Goal: Task Accomplishment & Management: Use online tool/utility

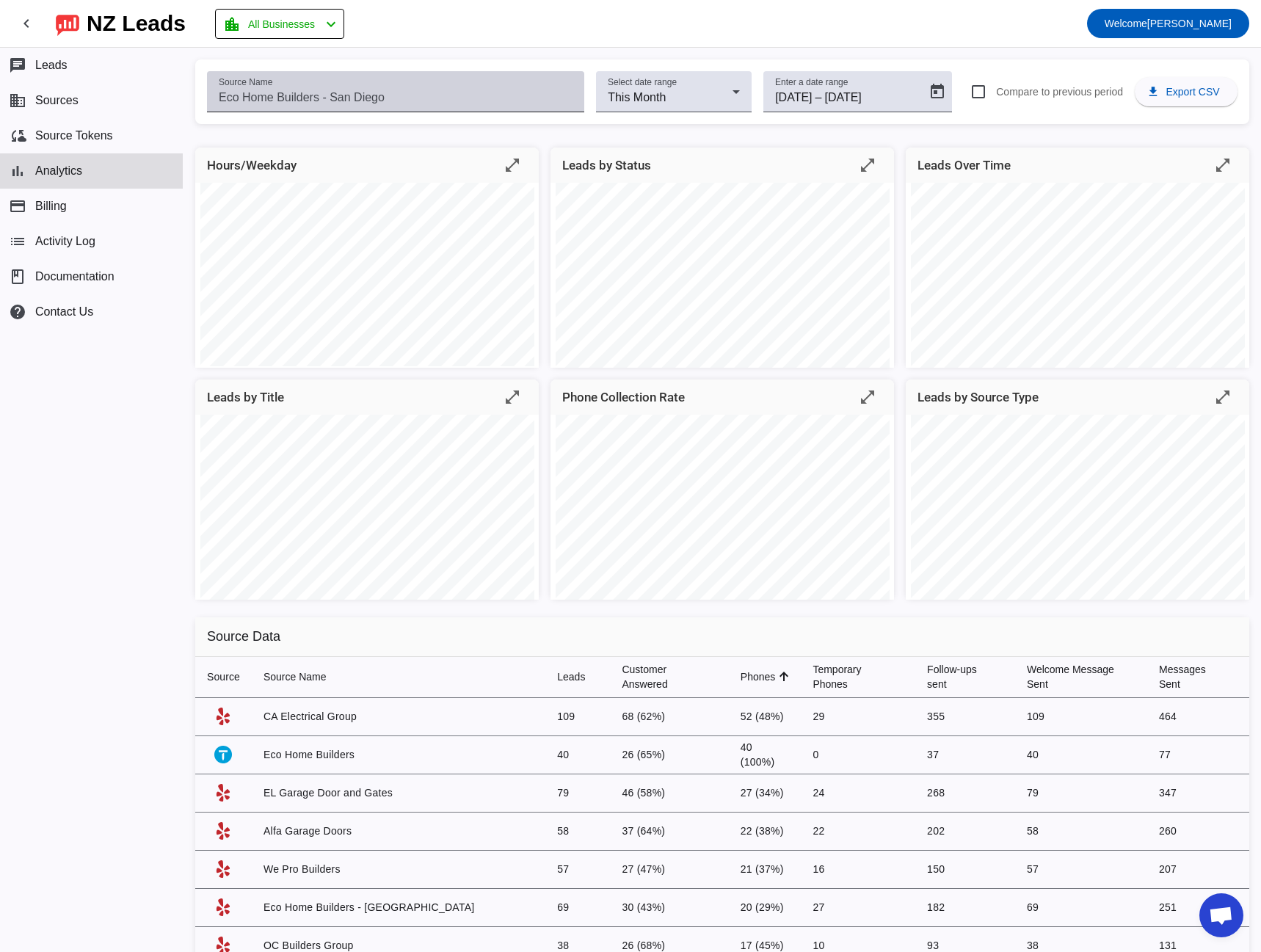
click at [339, 103] on input "Source Name" at bounding box center [395, 97] width 354 height 18
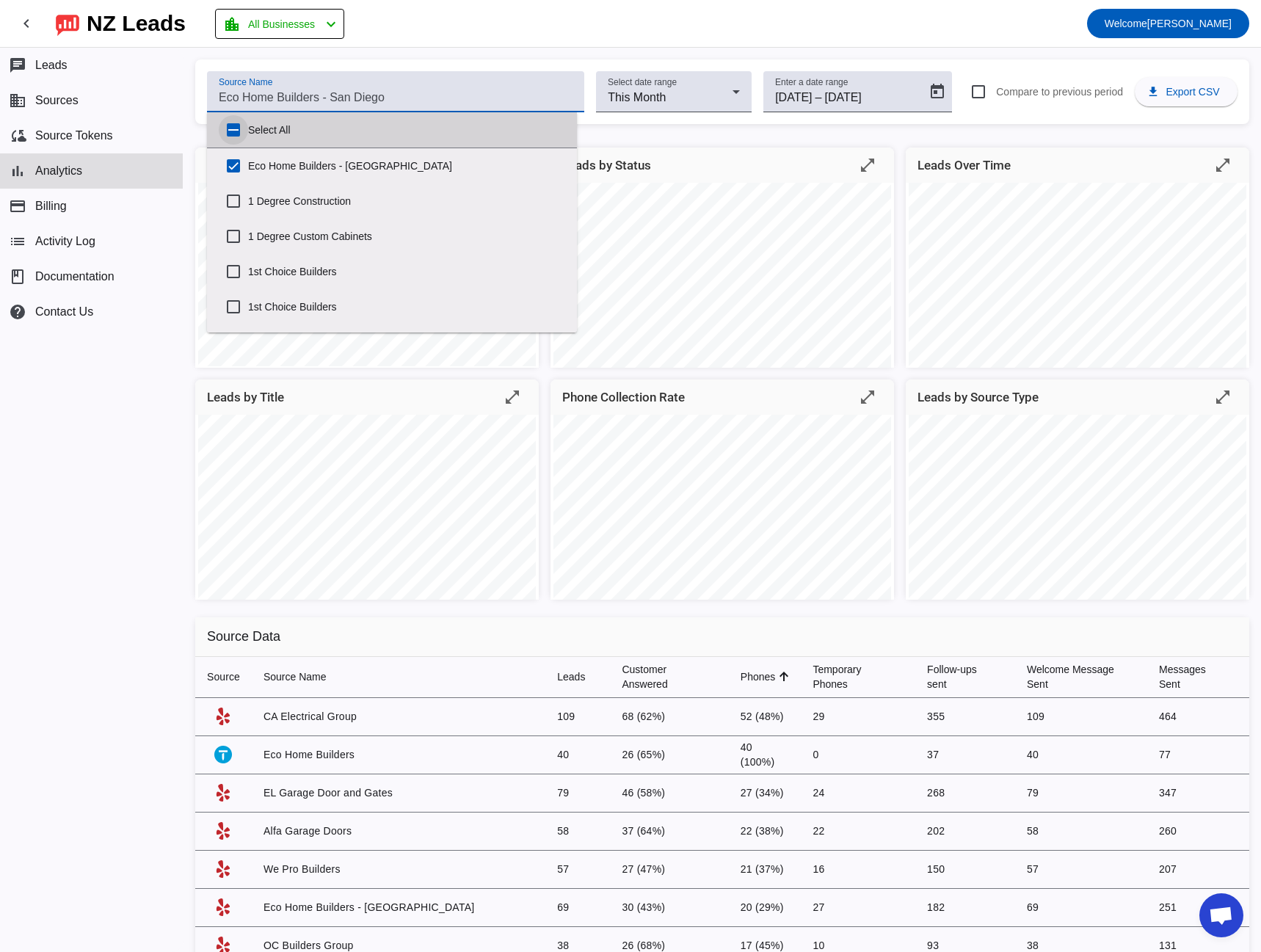
click at [231, 129] on input "Select All" at bounding box center [233, 129] width 30 height 30
checkbox input "true"
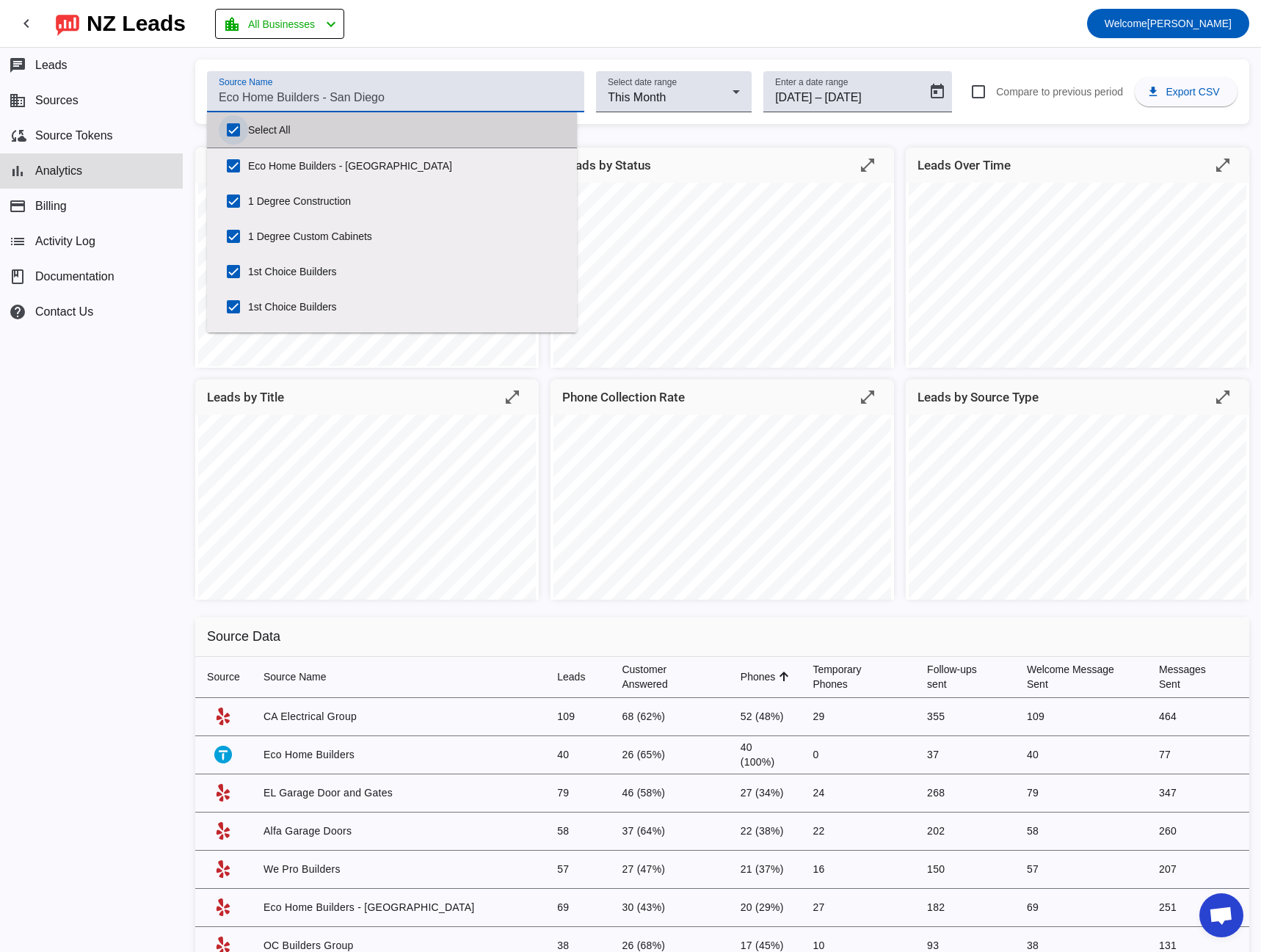
checkbox input "true"
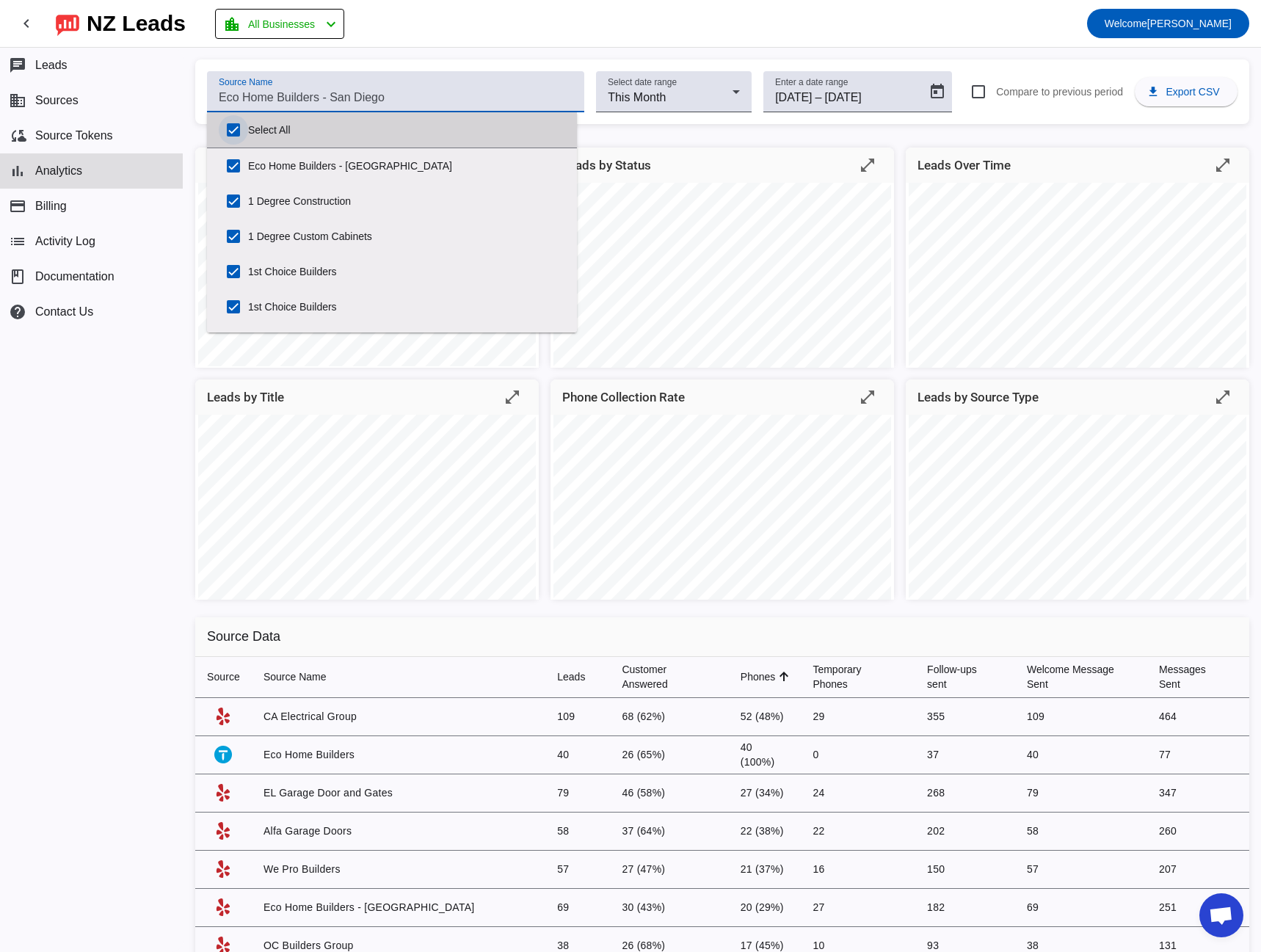
checkbox input "true"
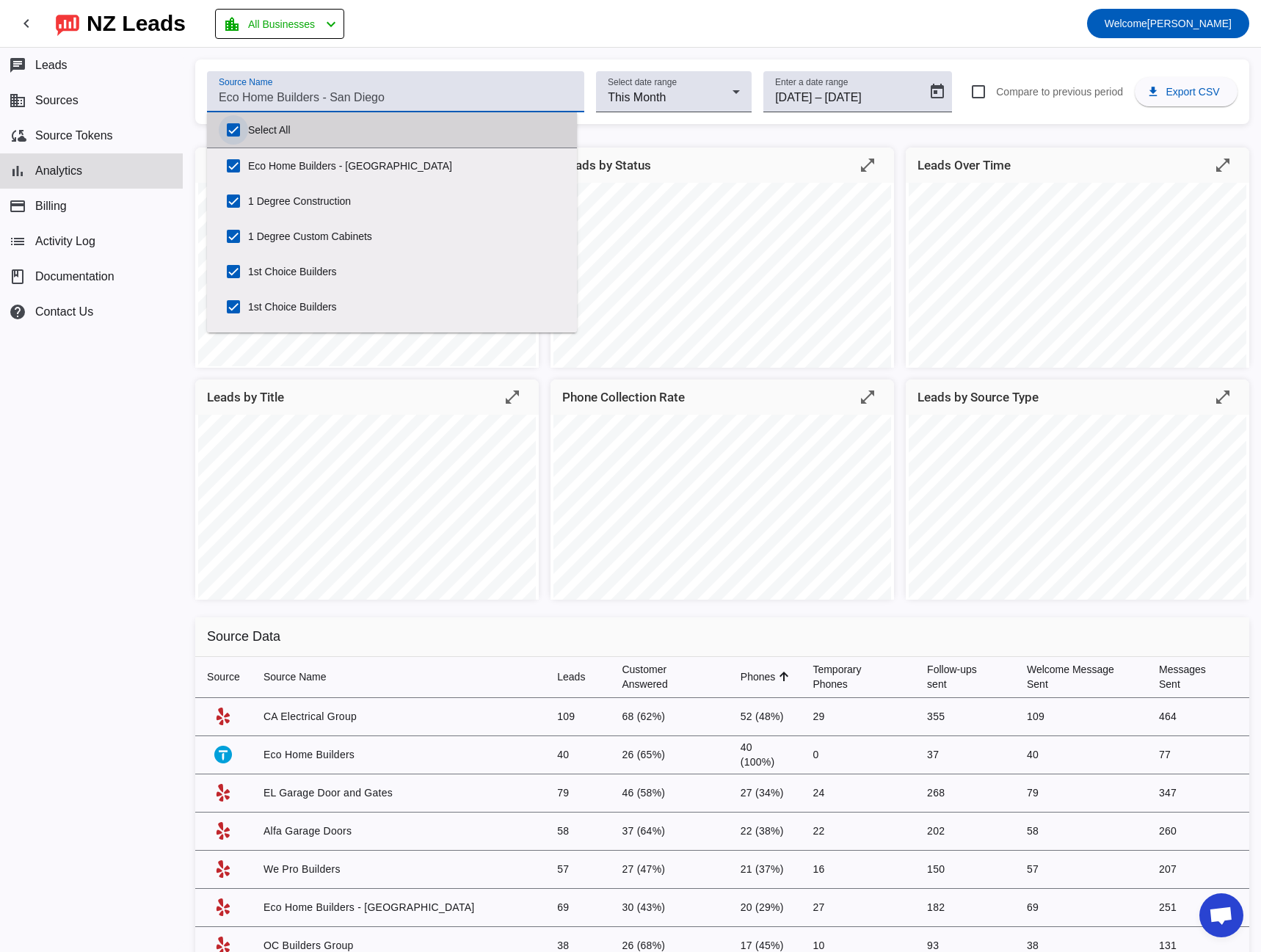
checkbox input "true"
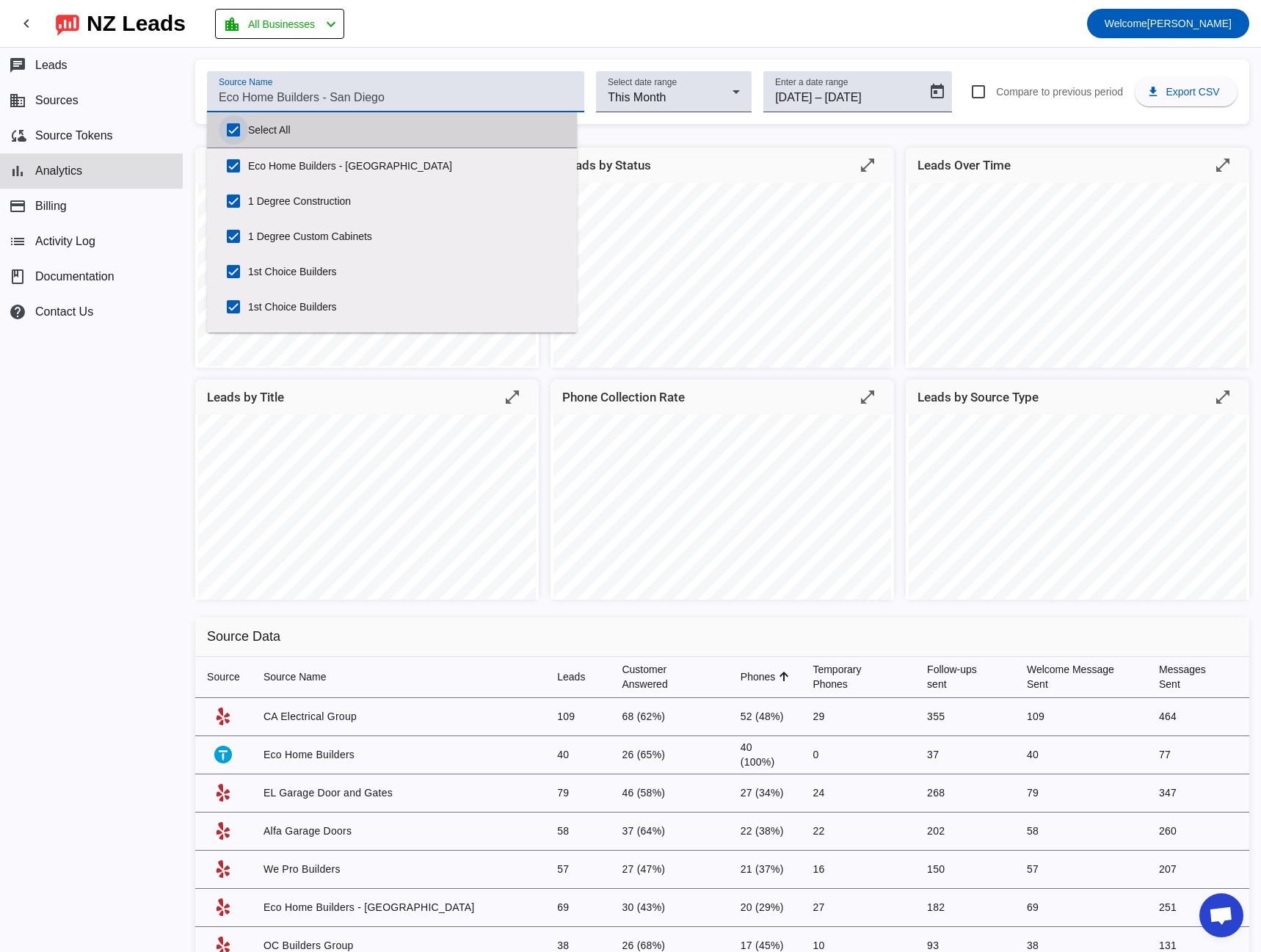
checkbox input "true"
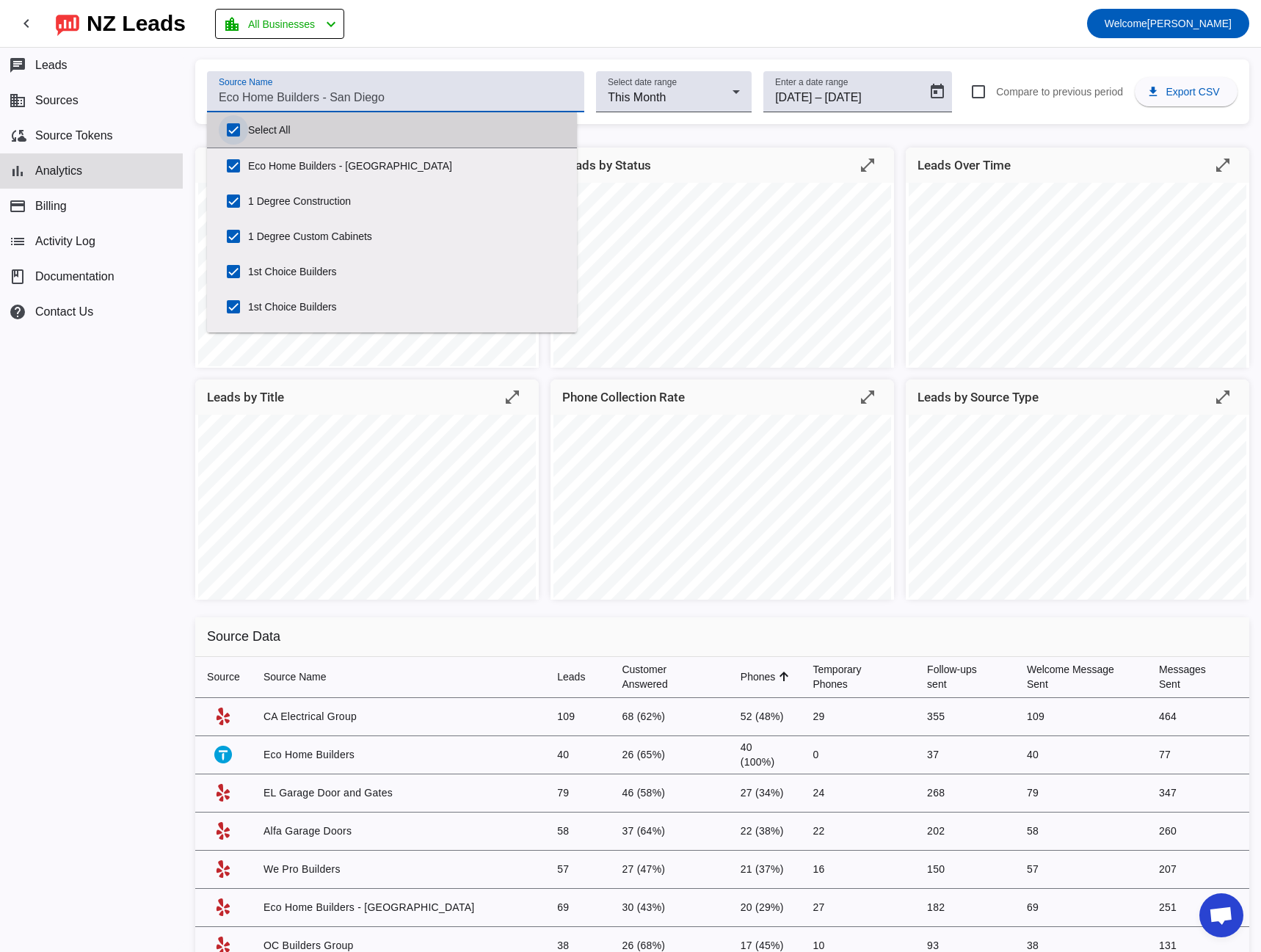
checkbox input "true"
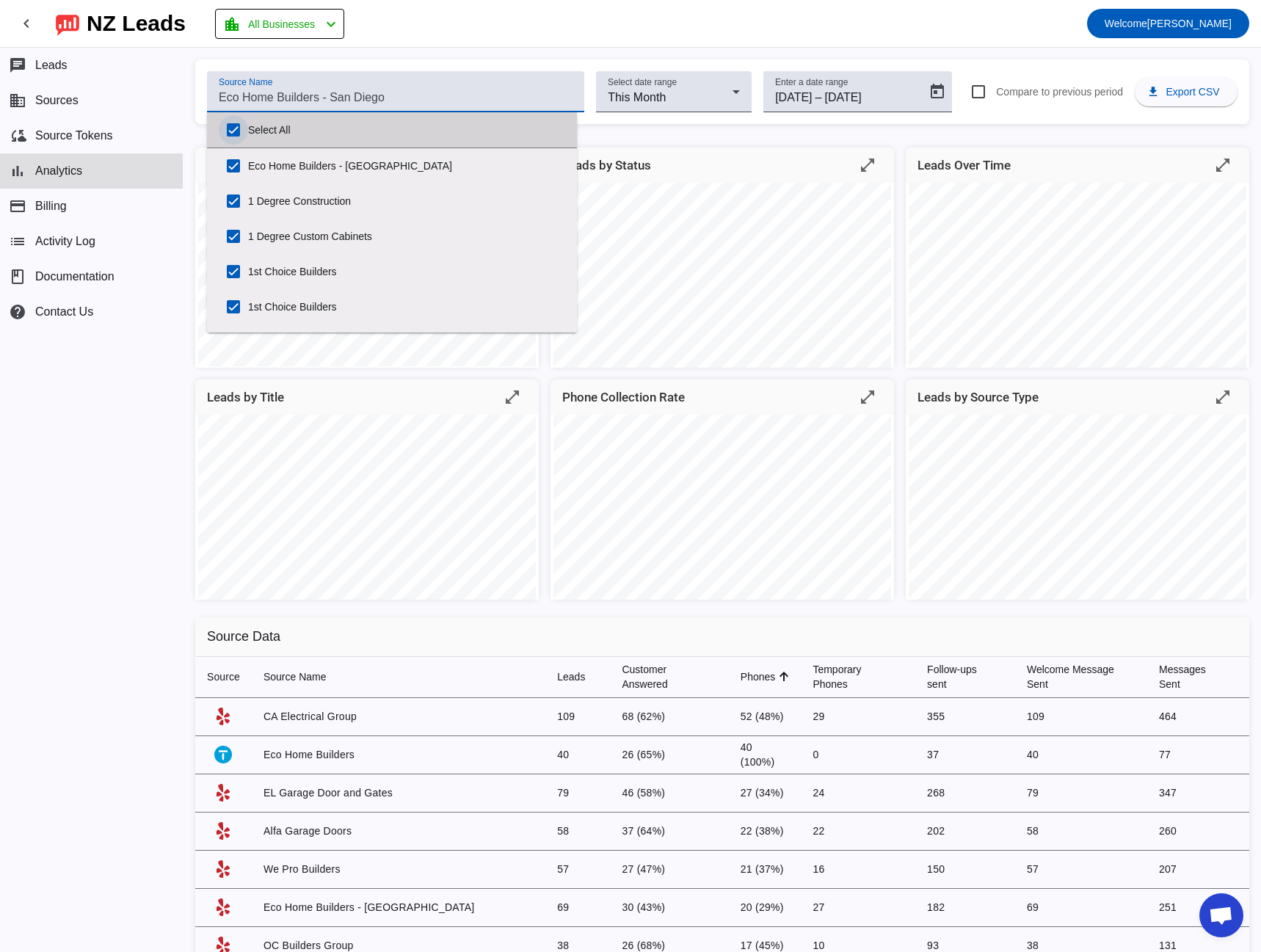
checkbox input "true"
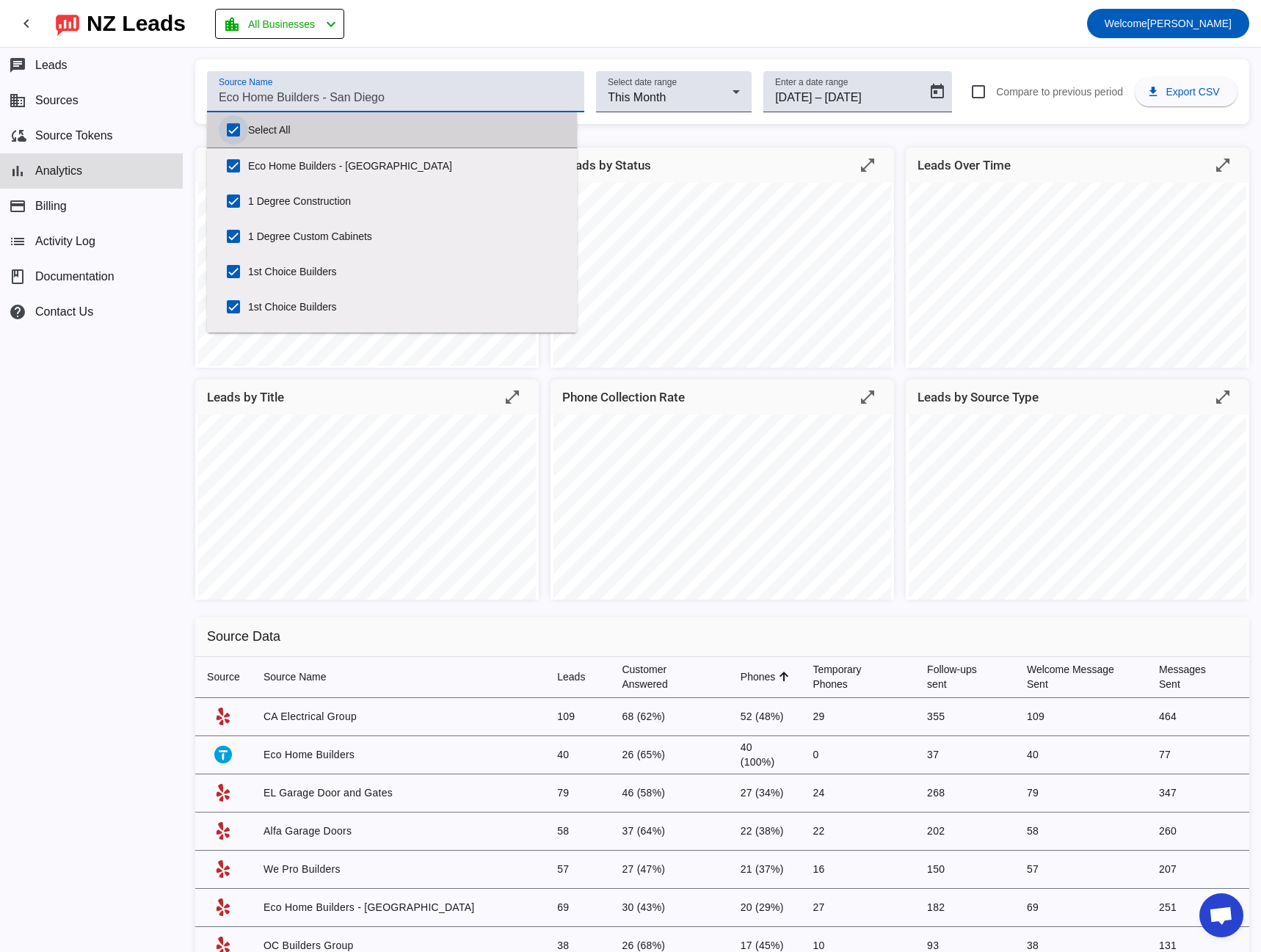
checkbox input "true"
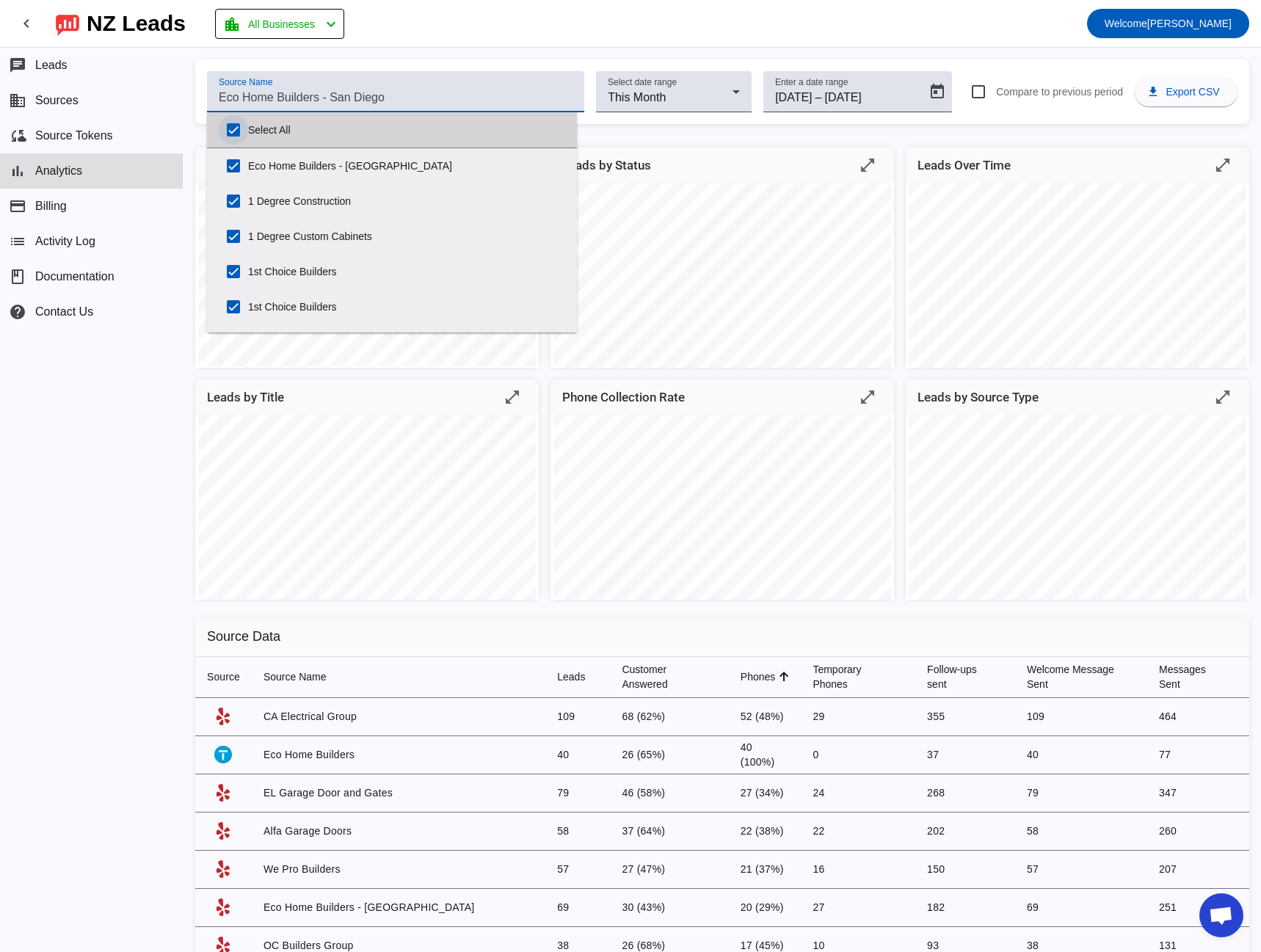
checkbox input "true"
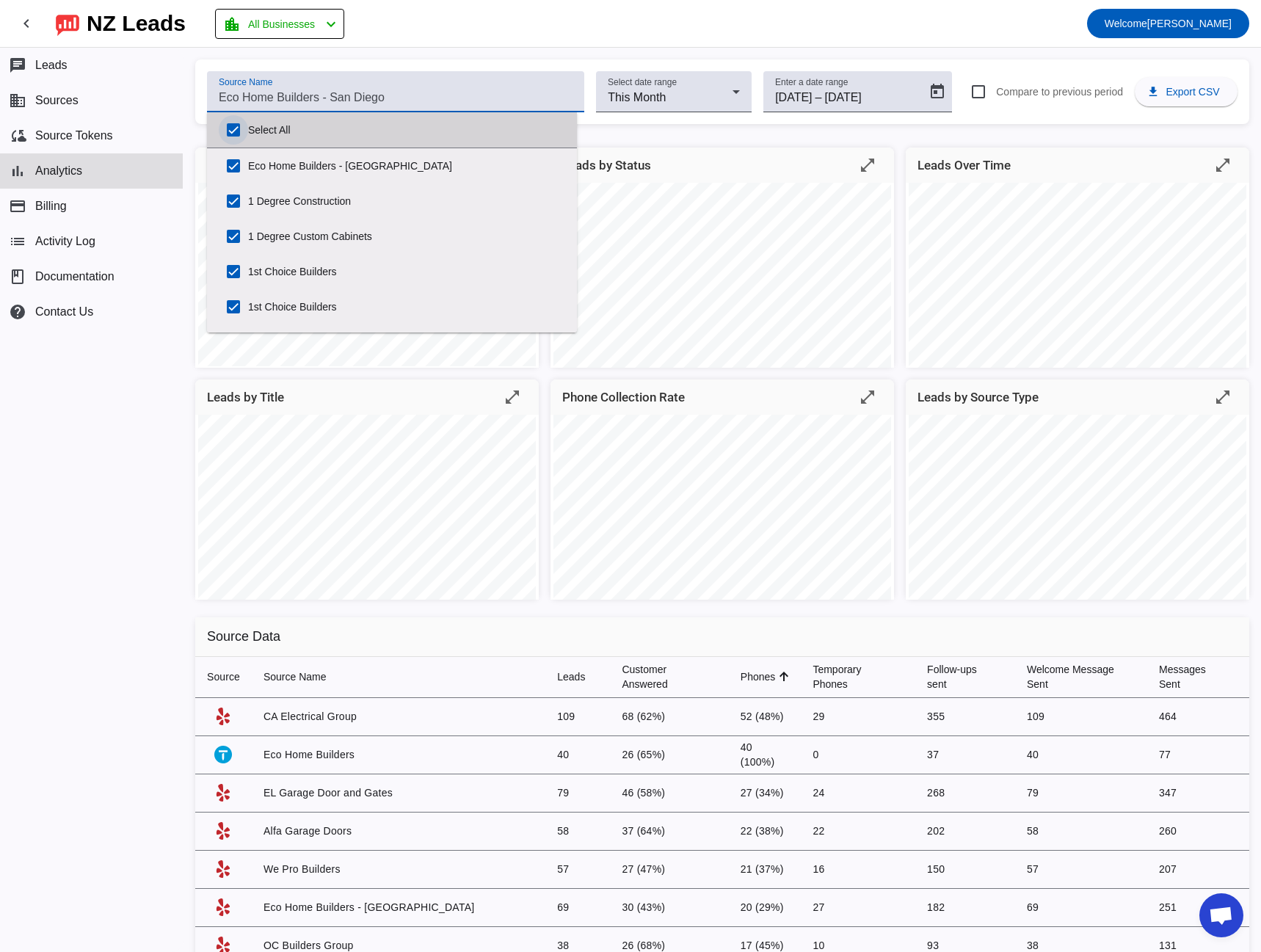
checkbox input "true"
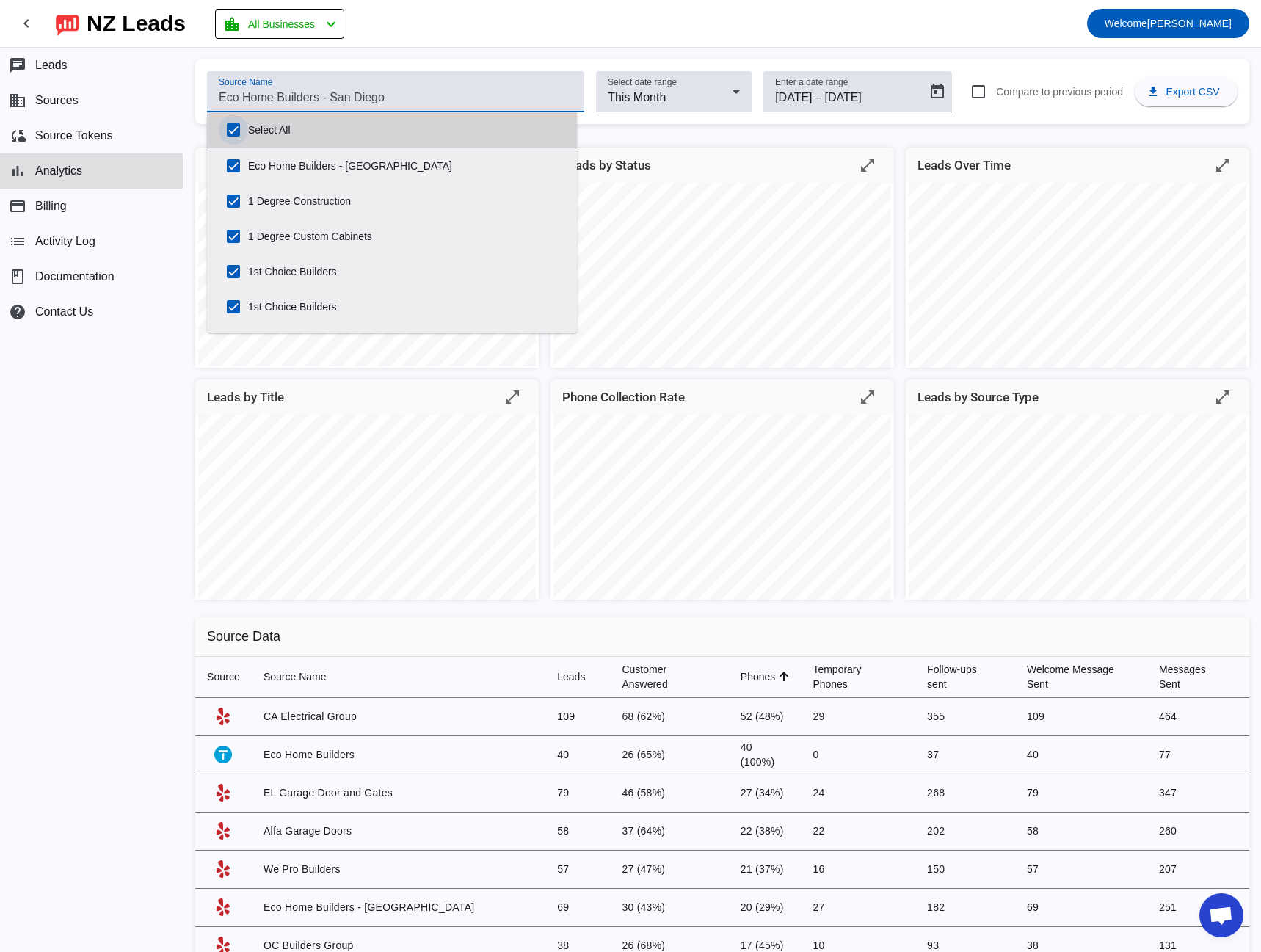
checkbox input "true"
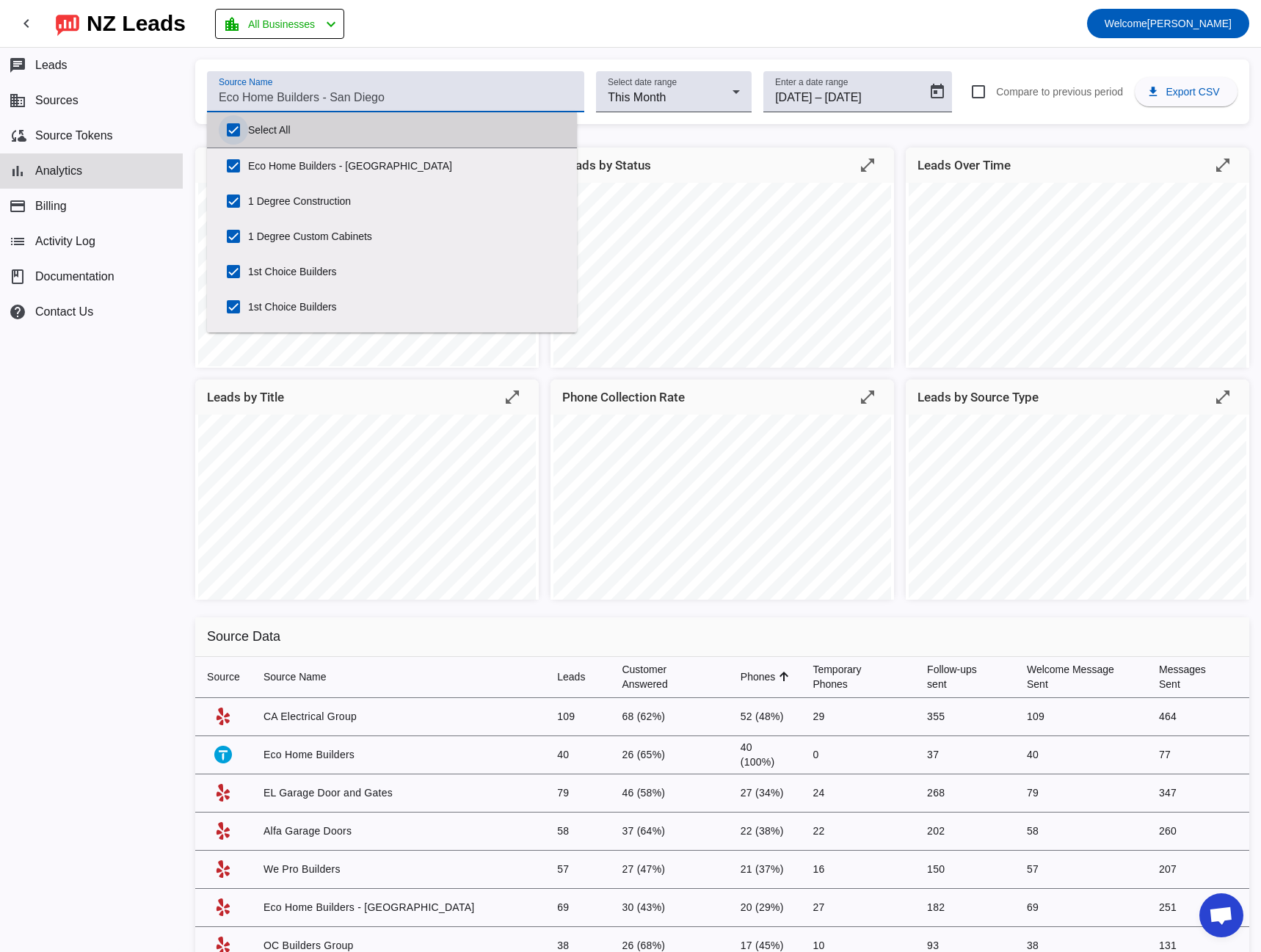
checkbox input "true"
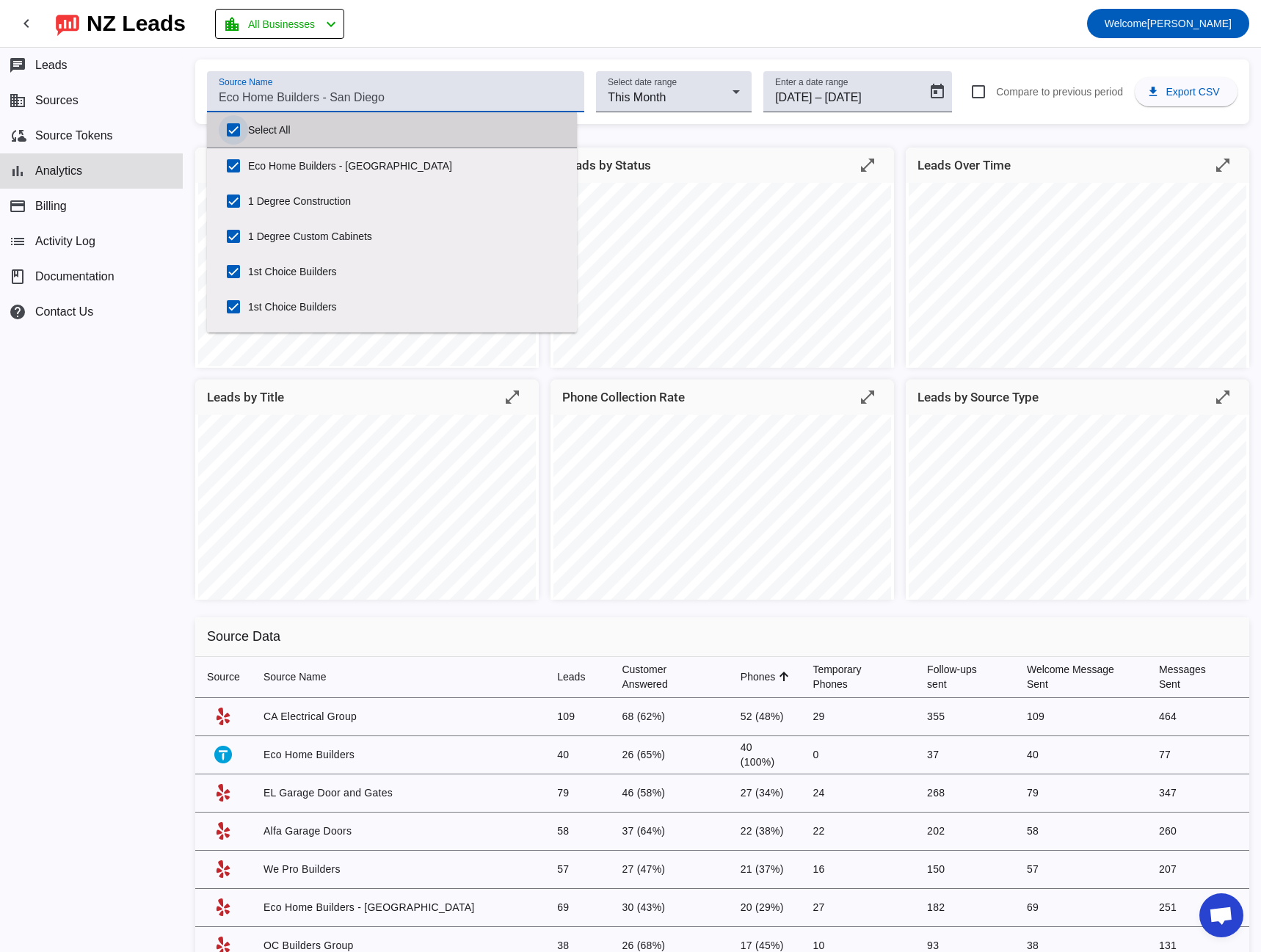
checkbox input "true"
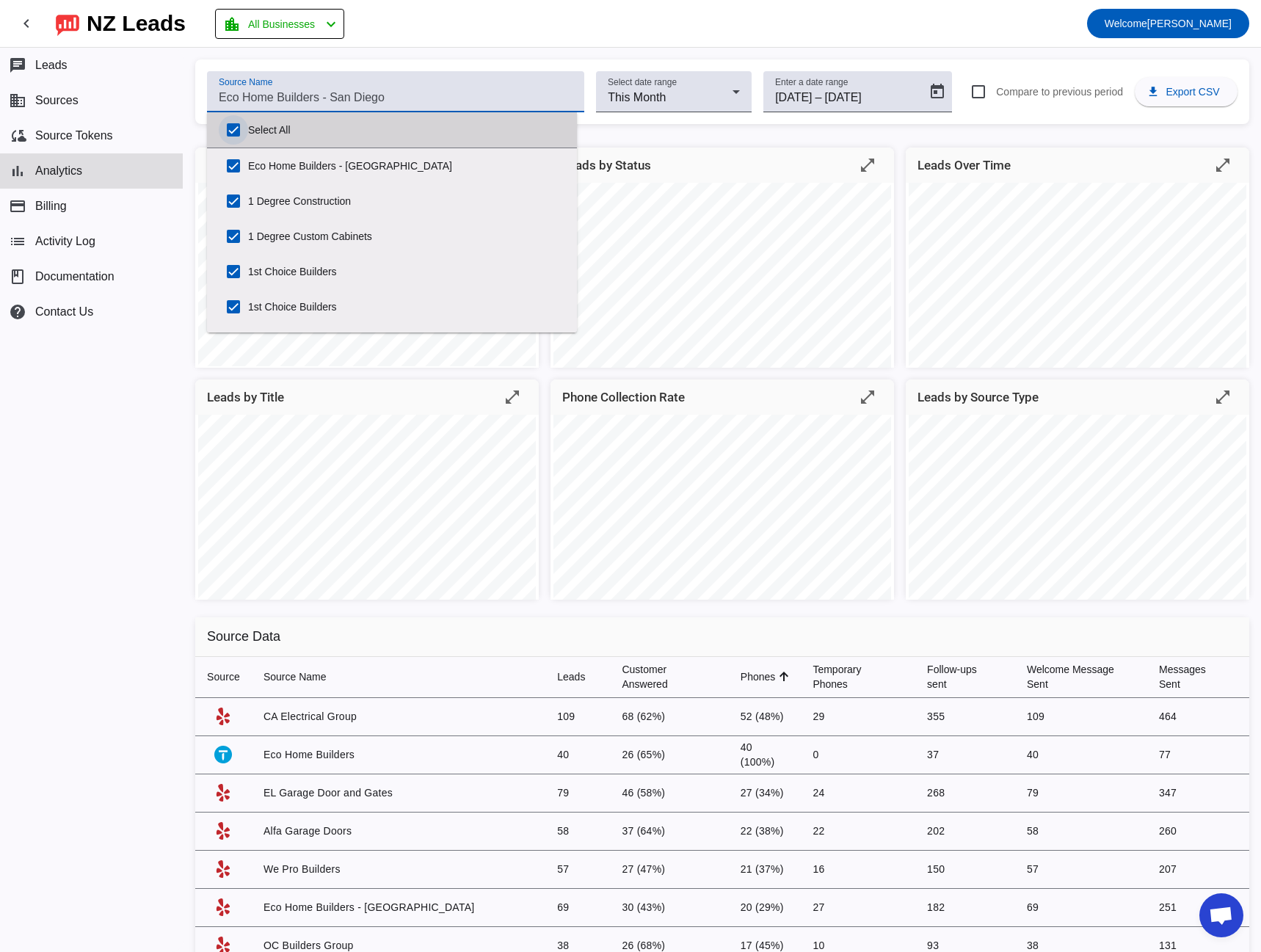
checkbox input "true"
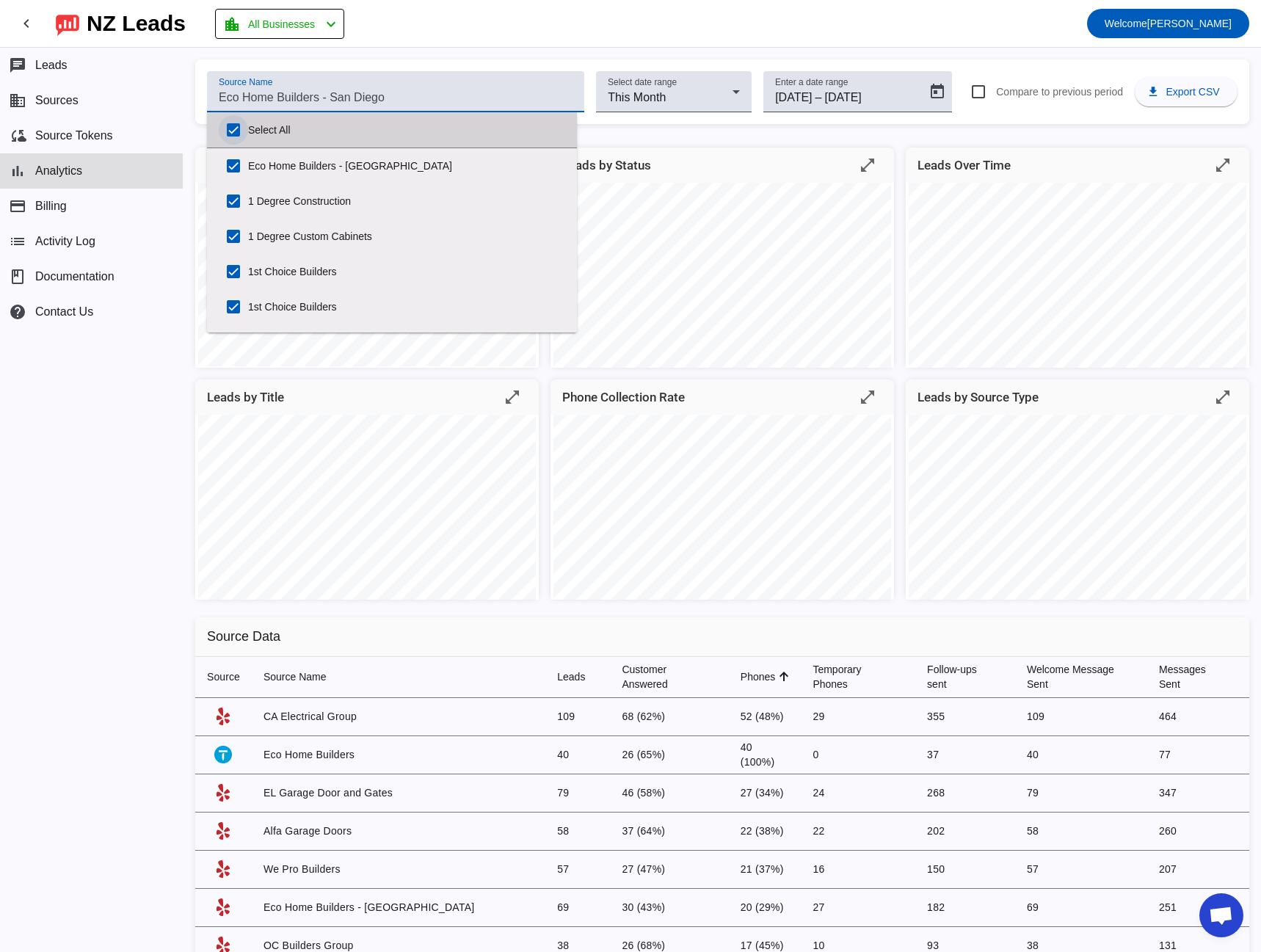
checkbox input "true"
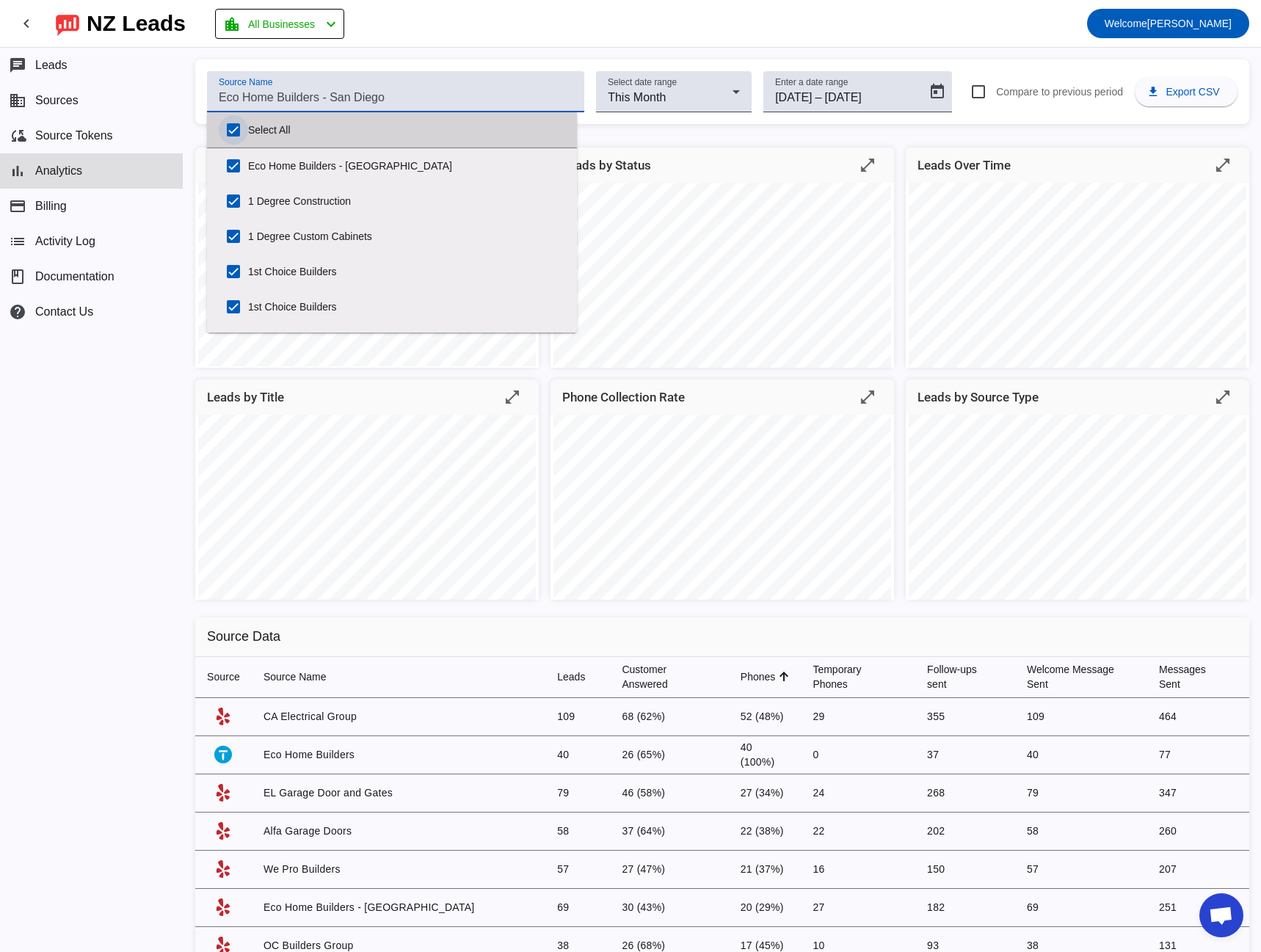
checkbox input "true"
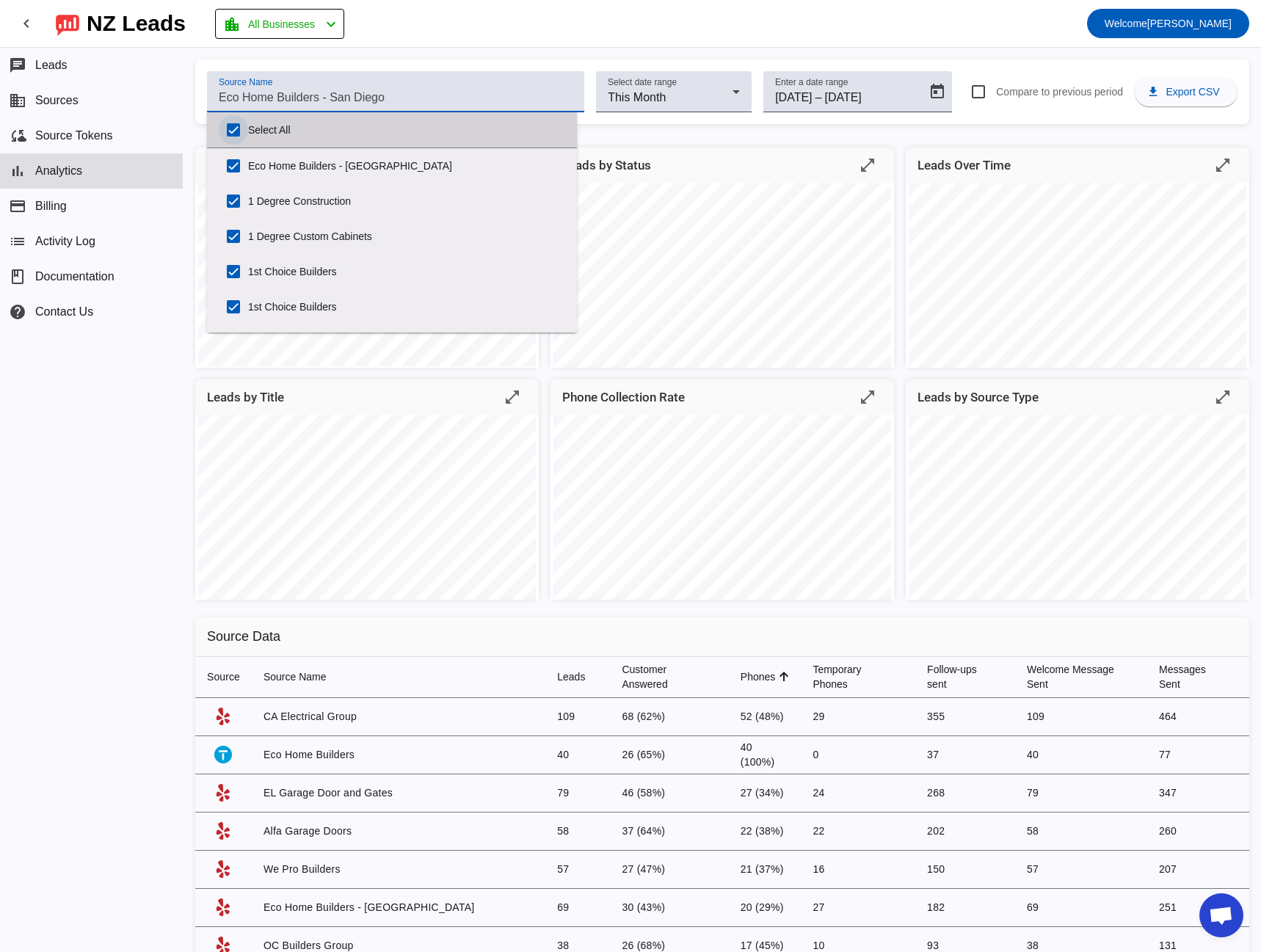
checkbox input "true"
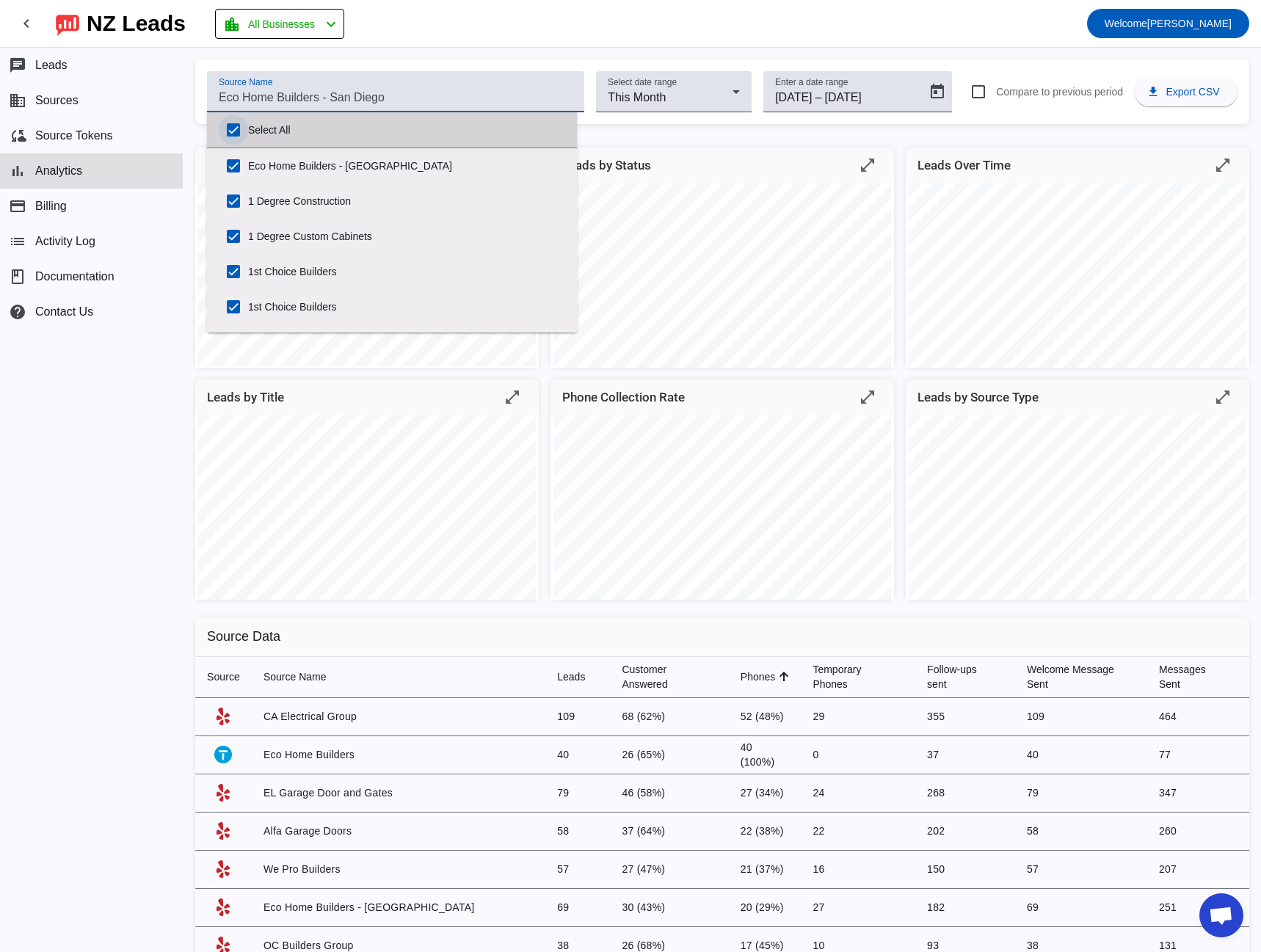
checkbox input "true"
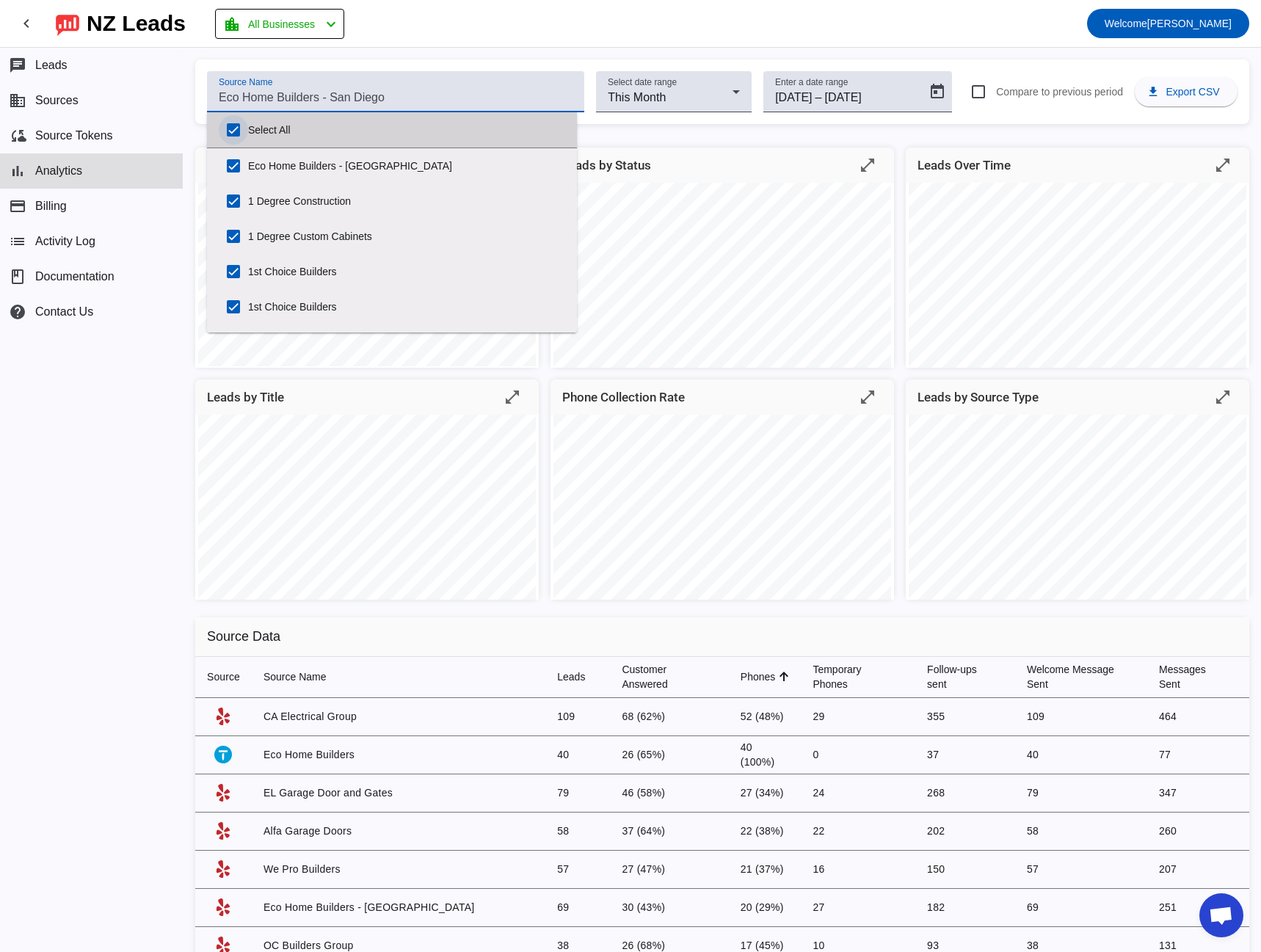
checkbox input "true"
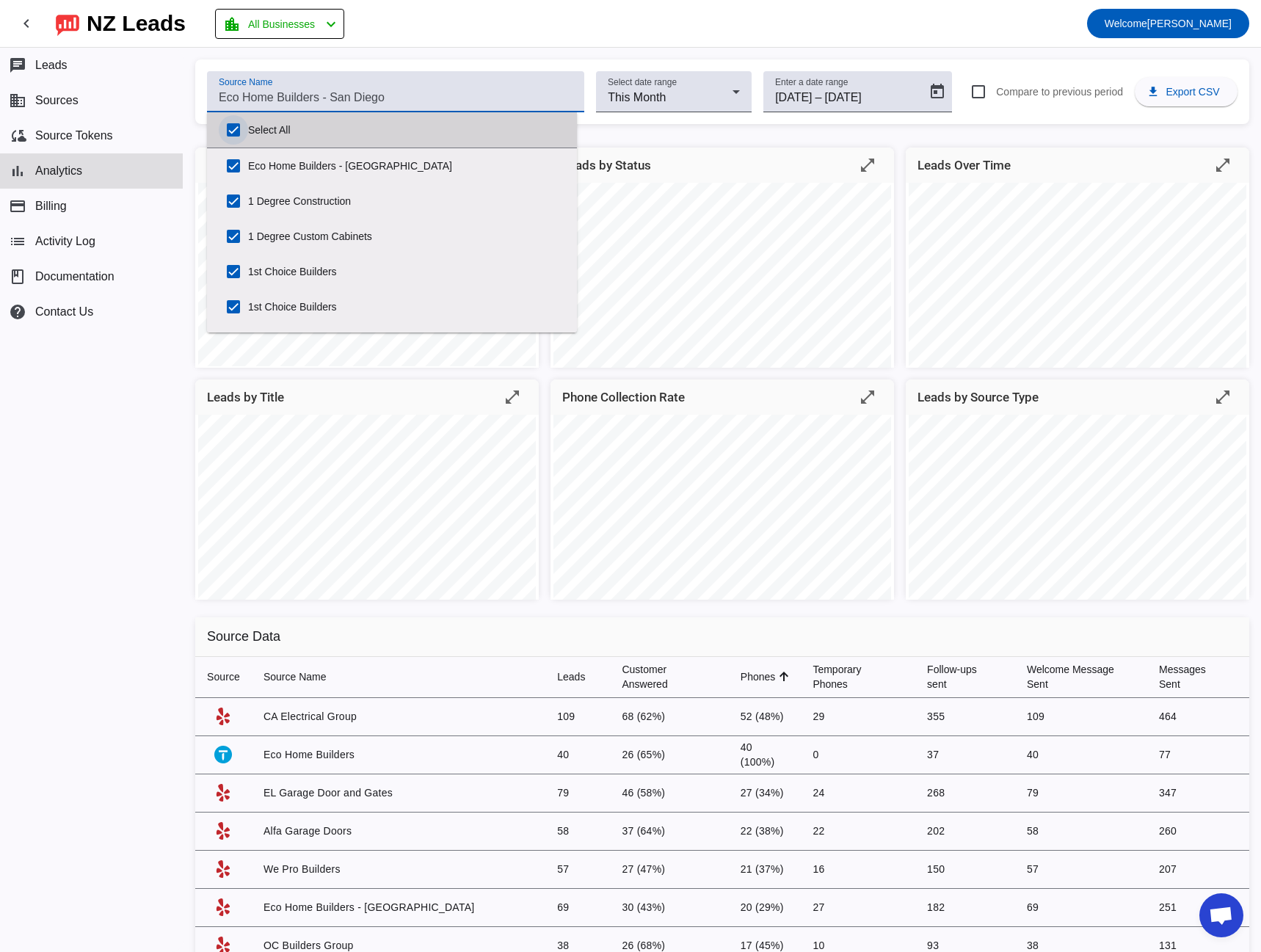
checkbox input "true"
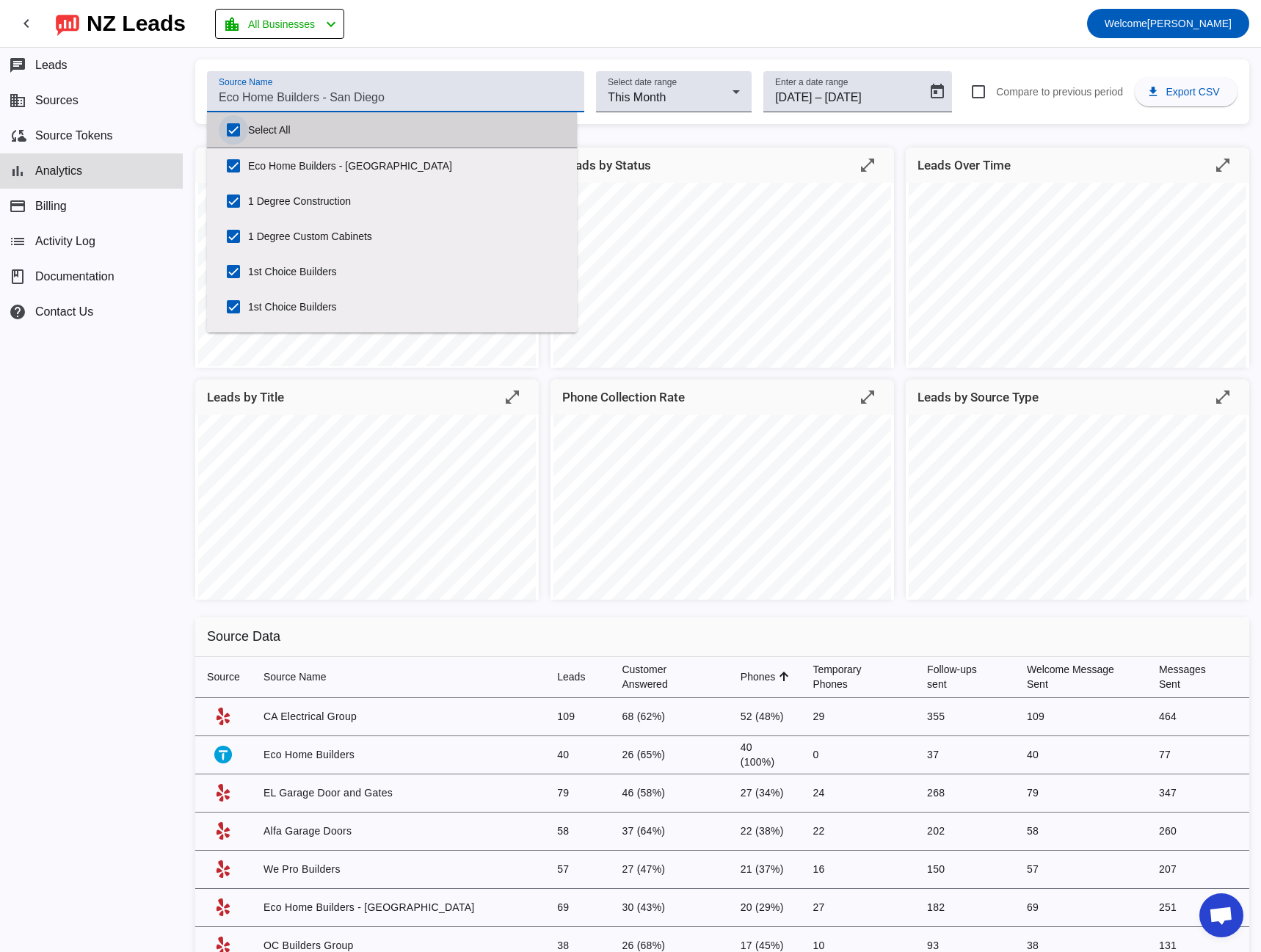
checkbox input "true"
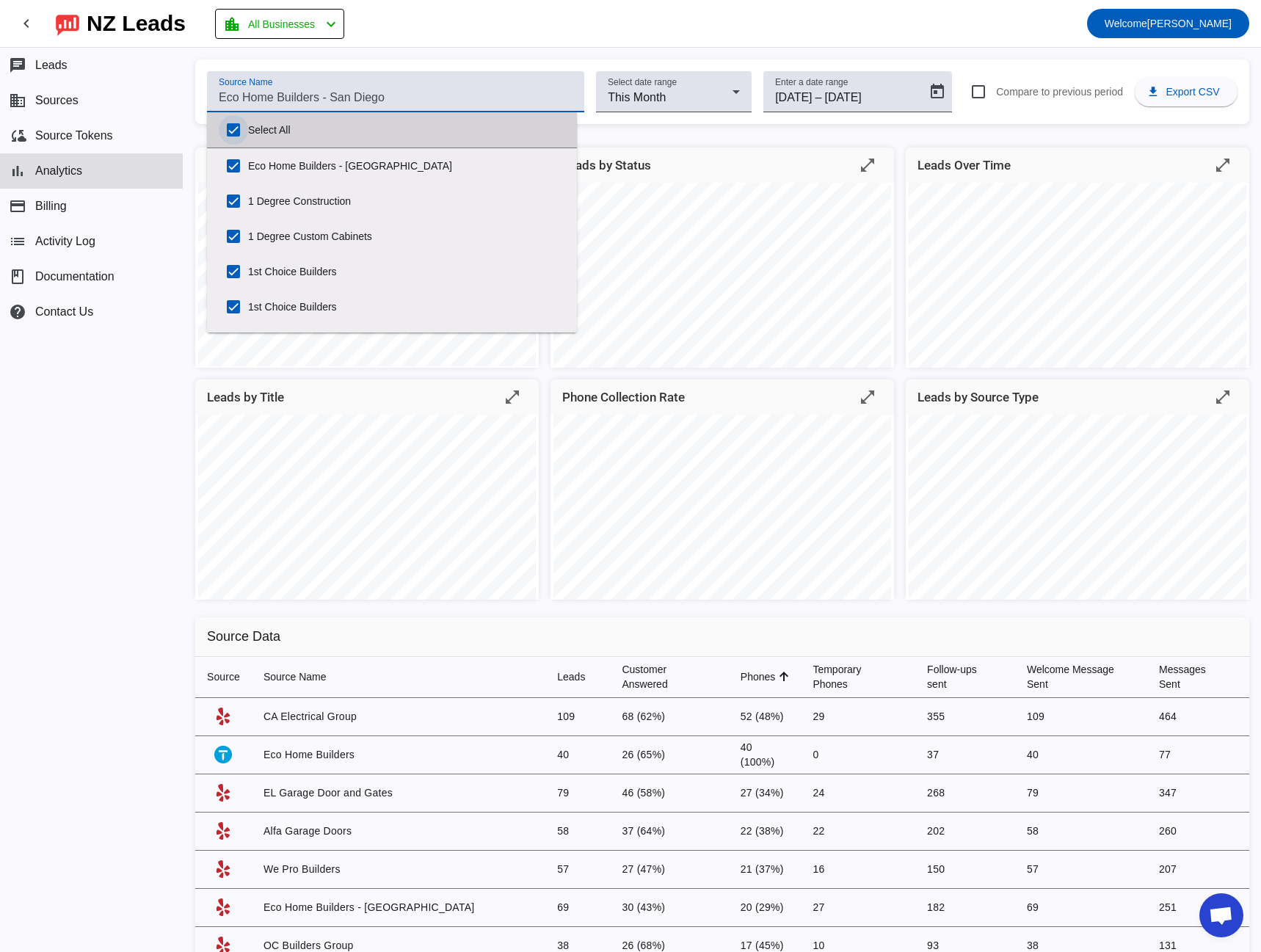
checkbox input "true"
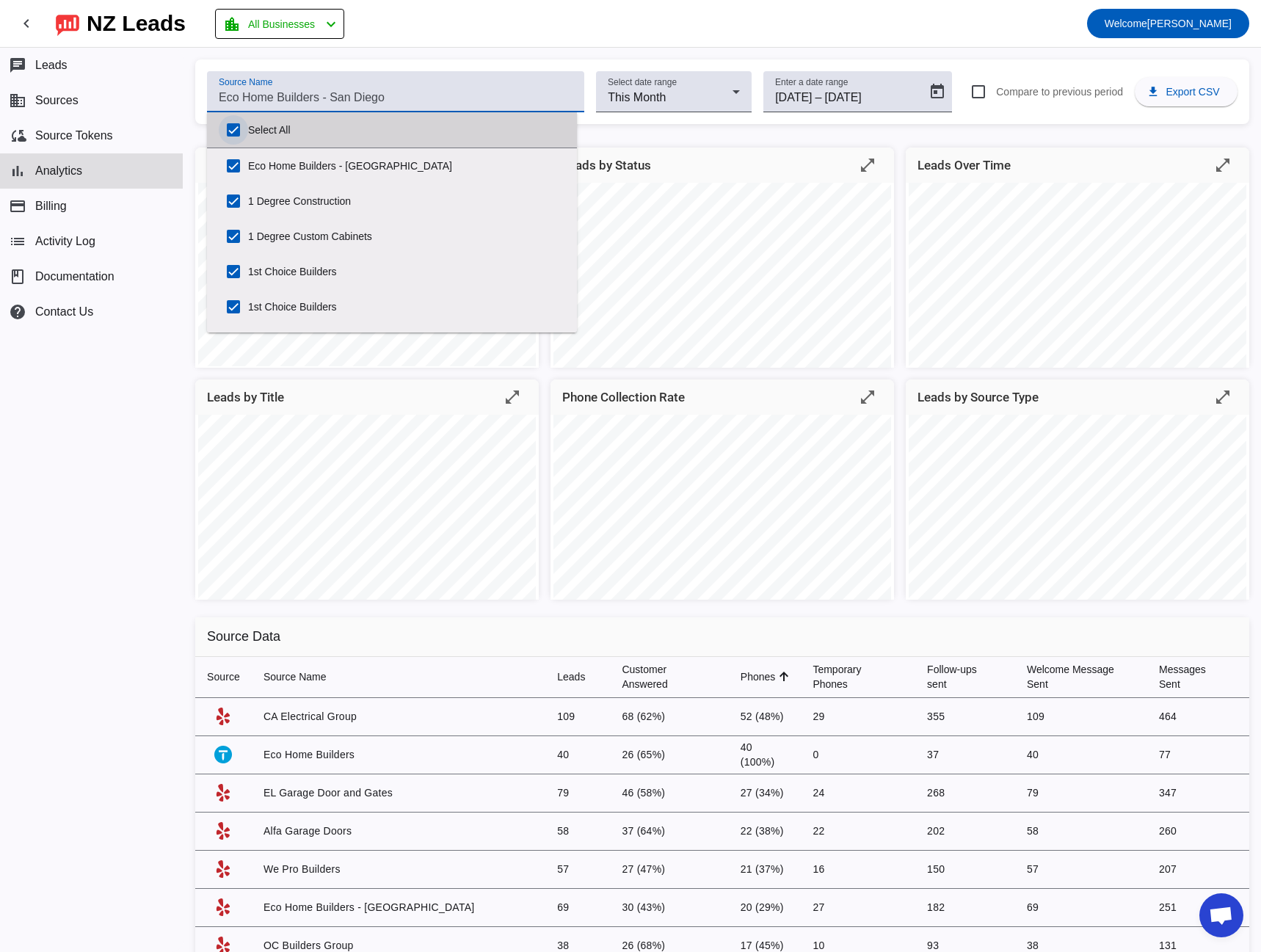
checkbox input "true"
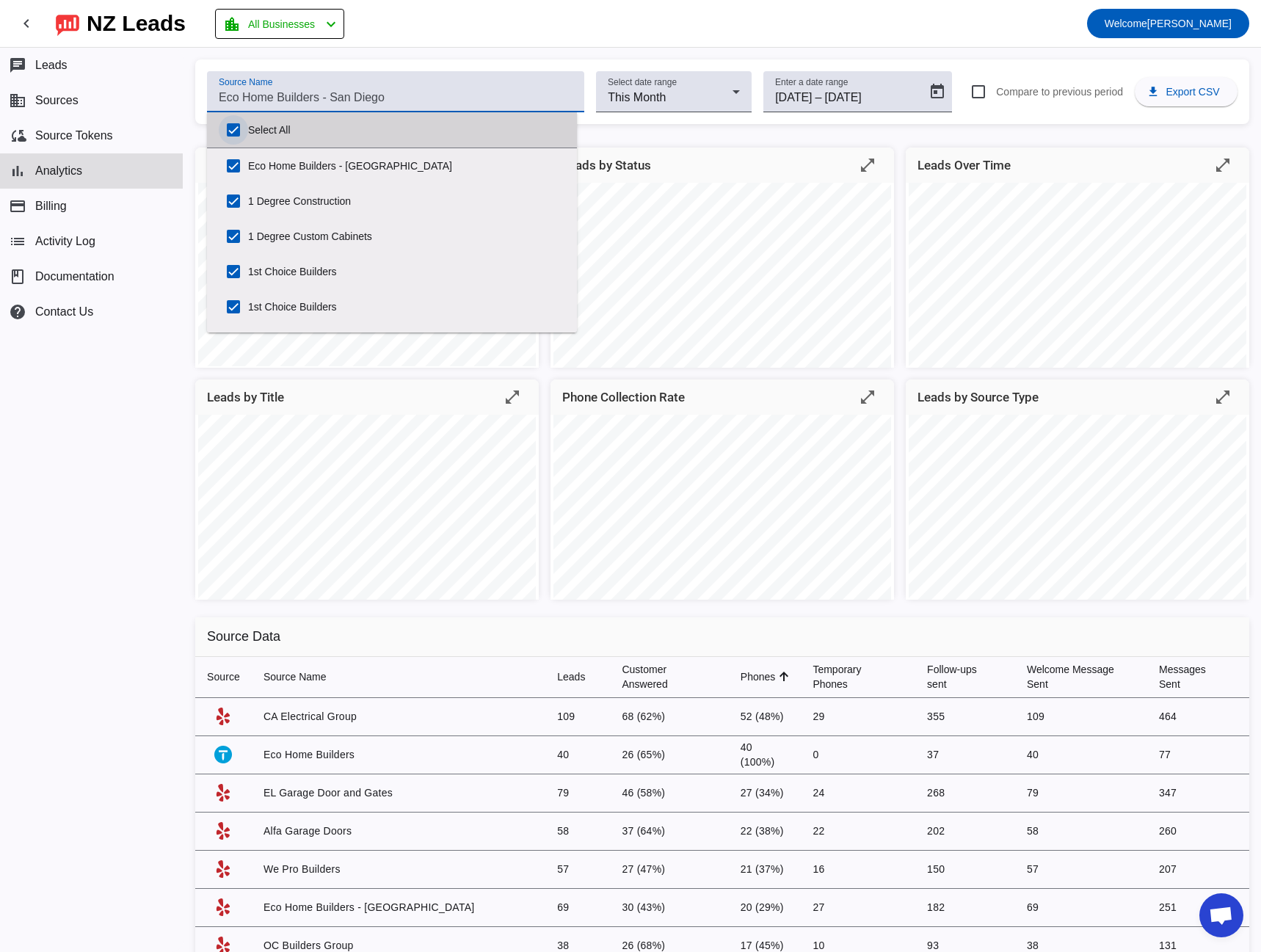
checkbox input "true"
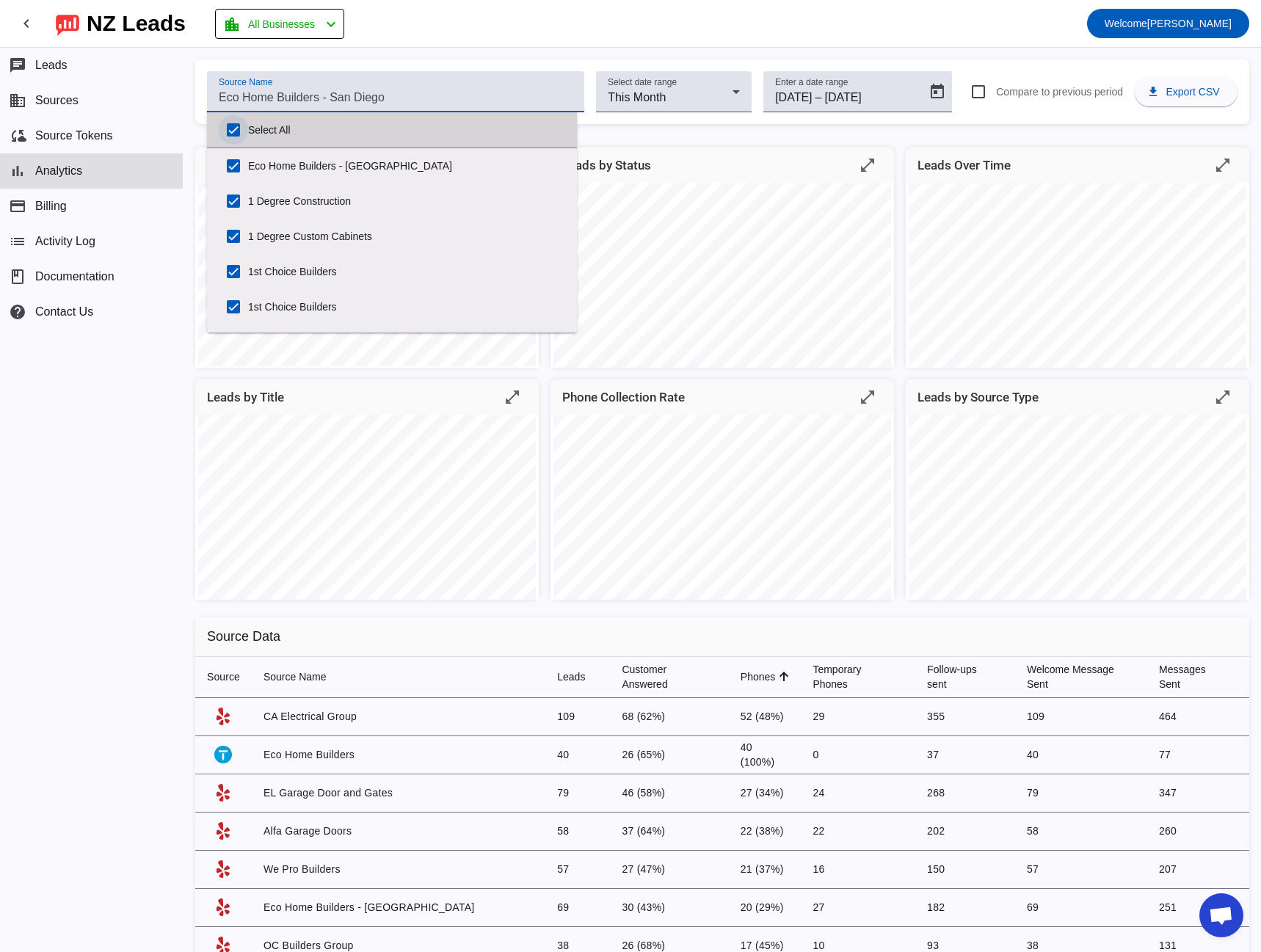
checkbox input "true"
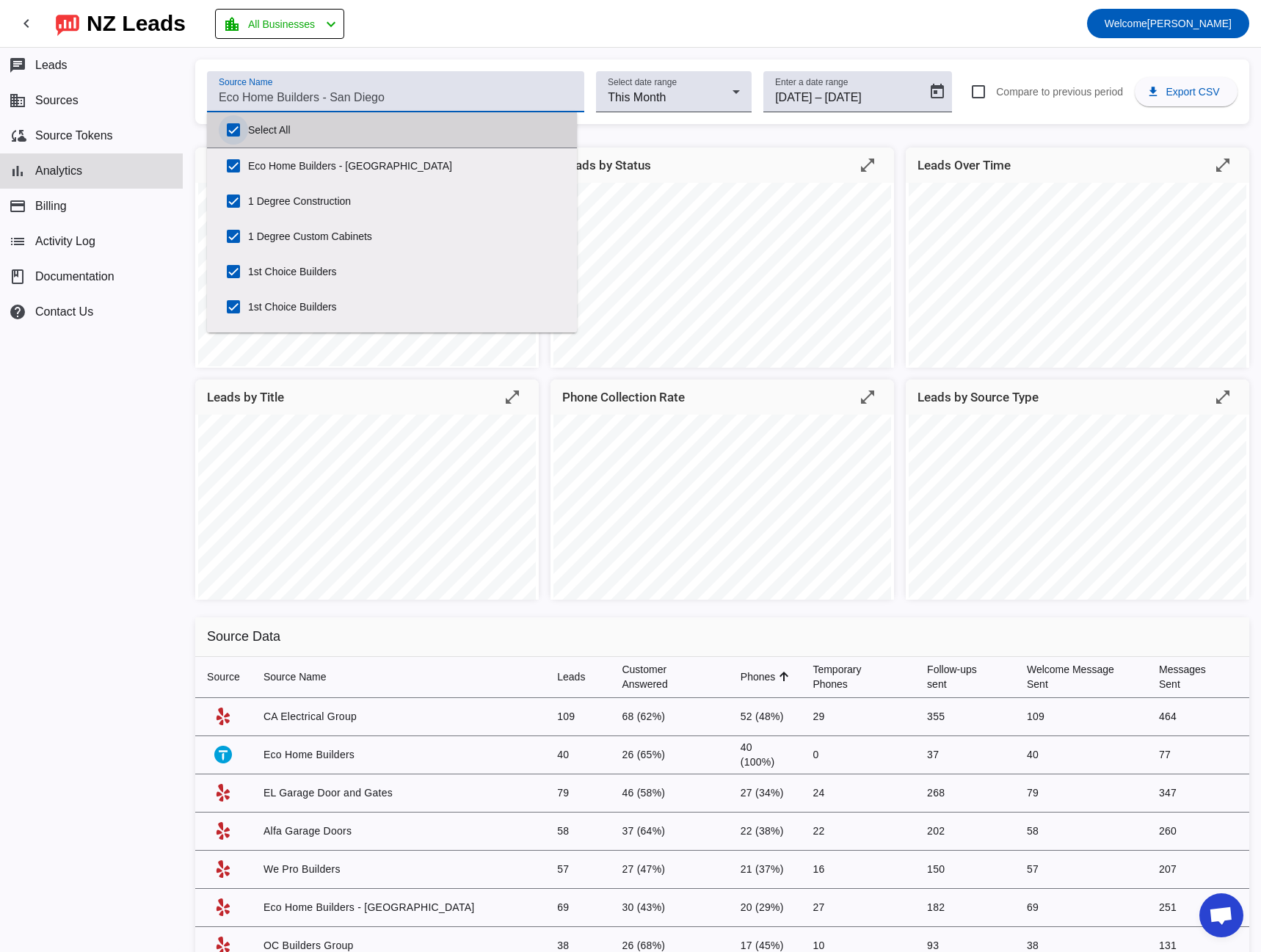
checkbox input "true"
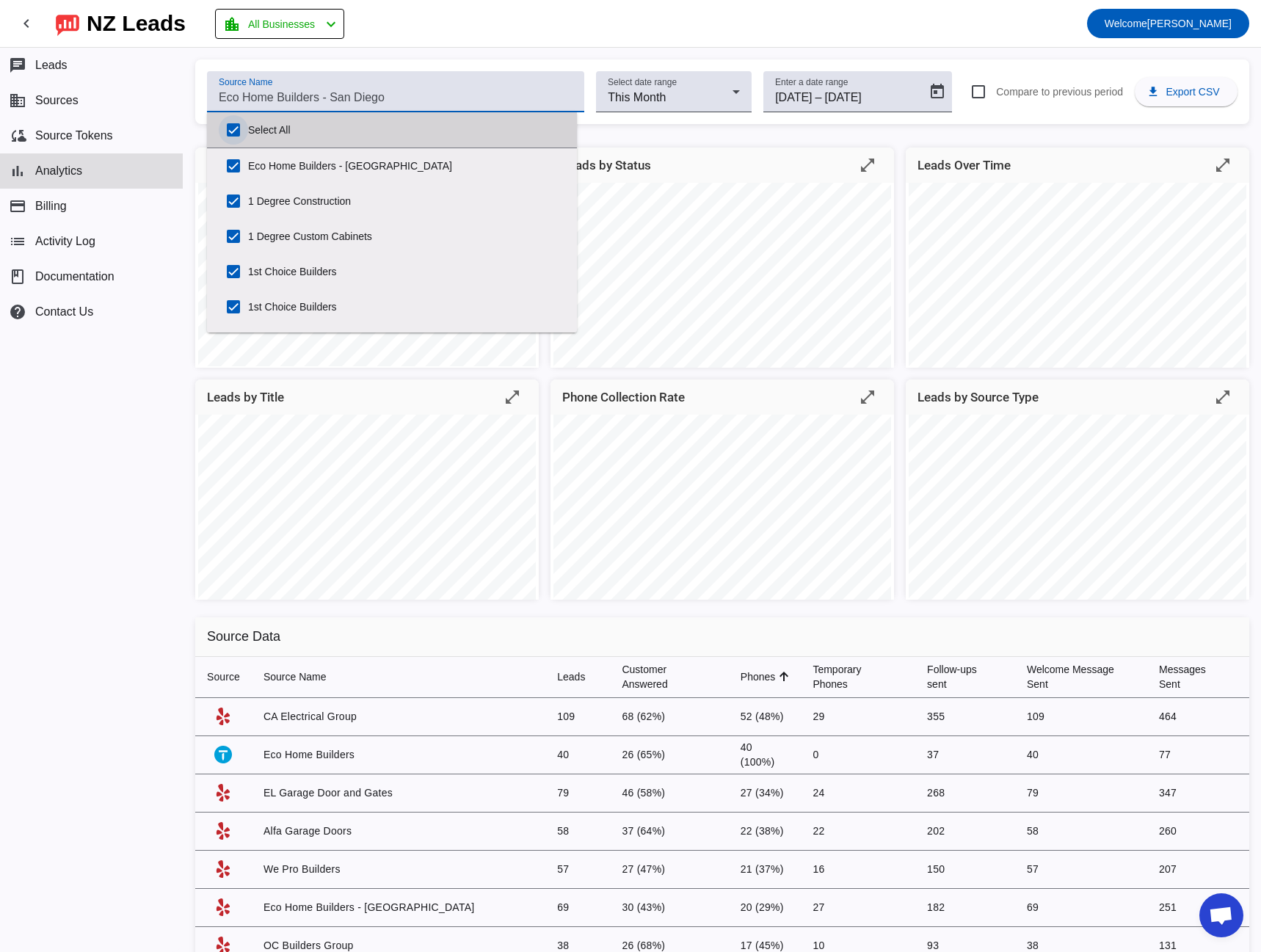
checkbox input "true"
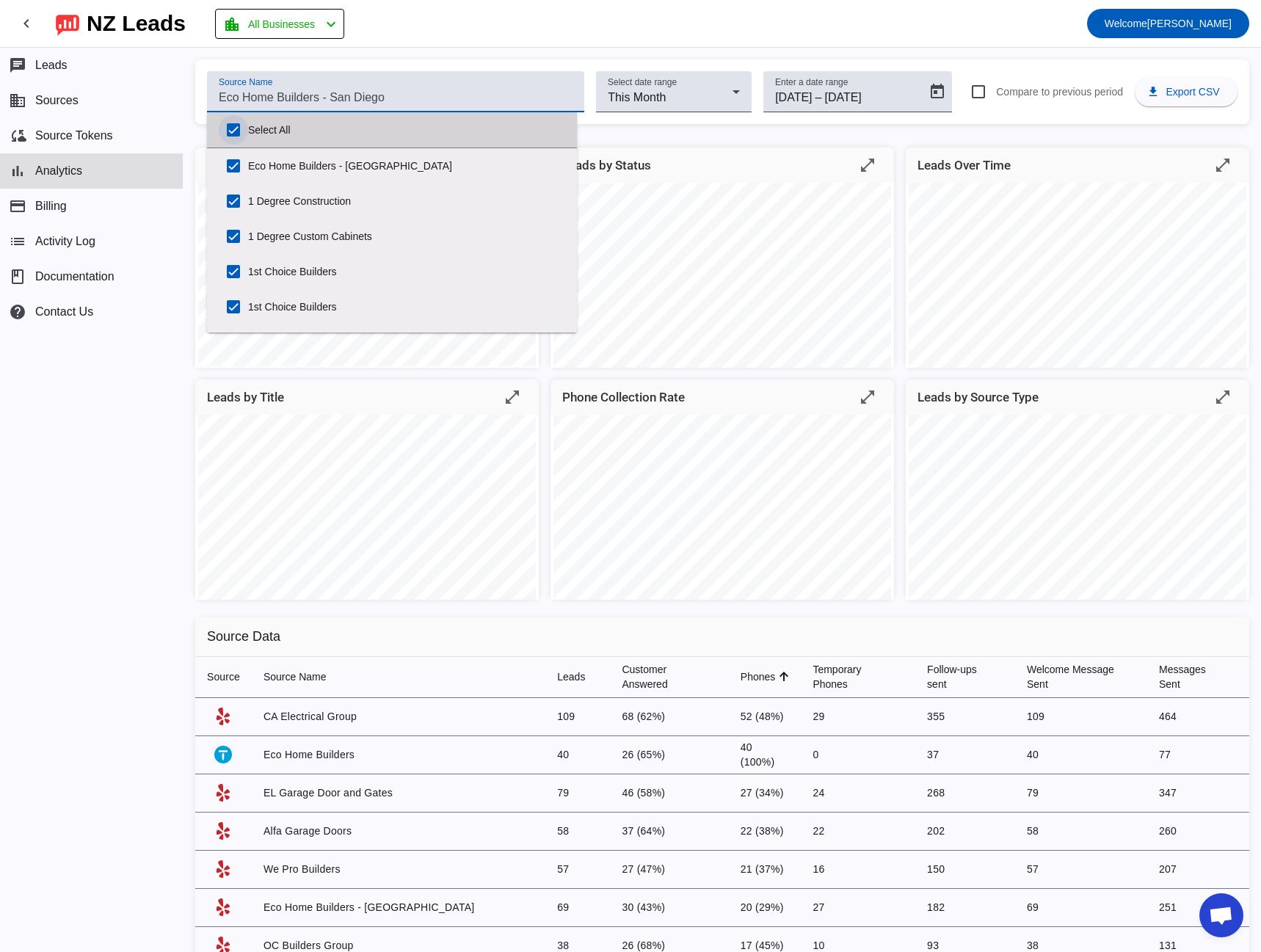
checkbox input "true"
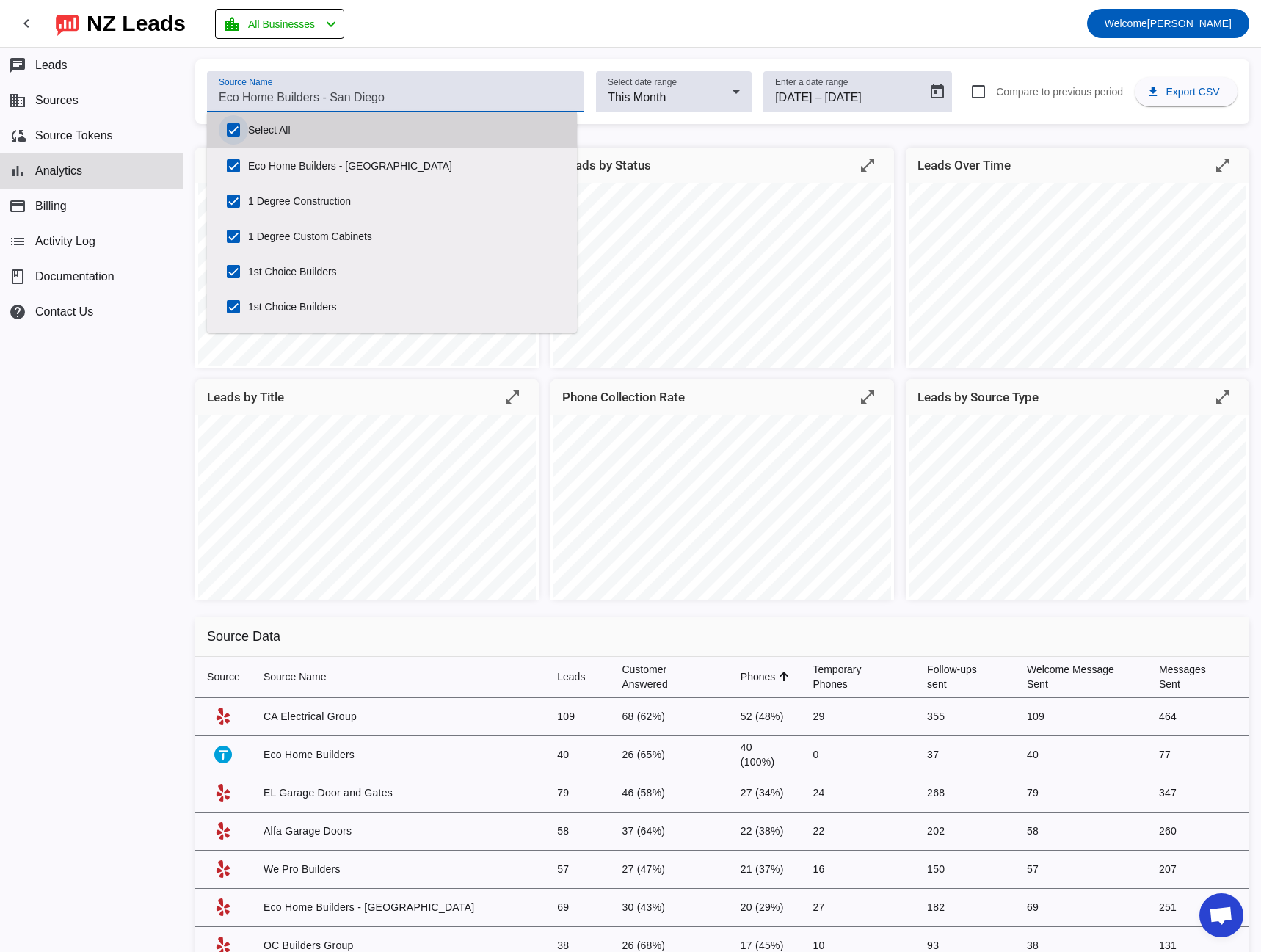
checkbox input "true"
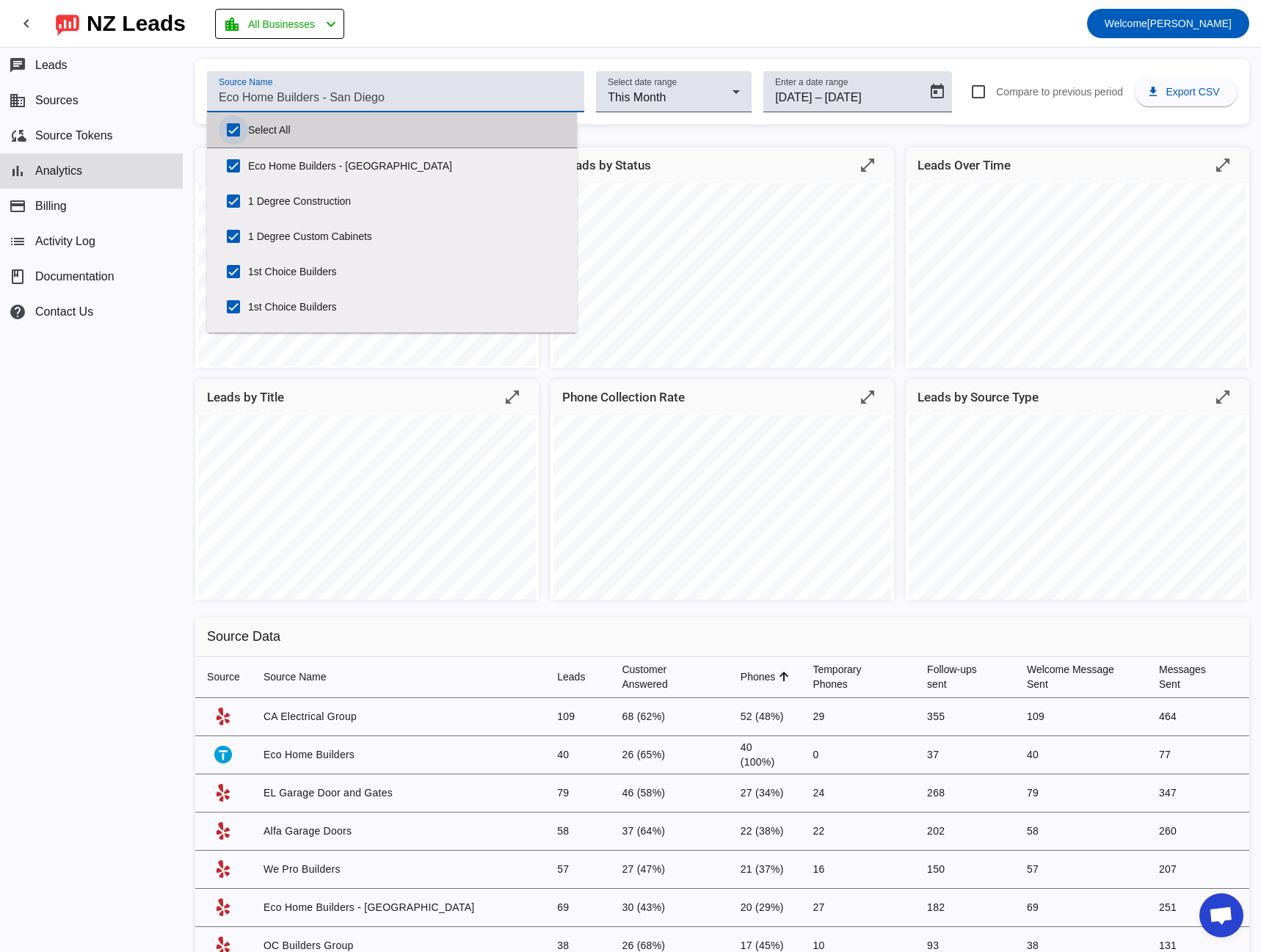
checkbox input "true"
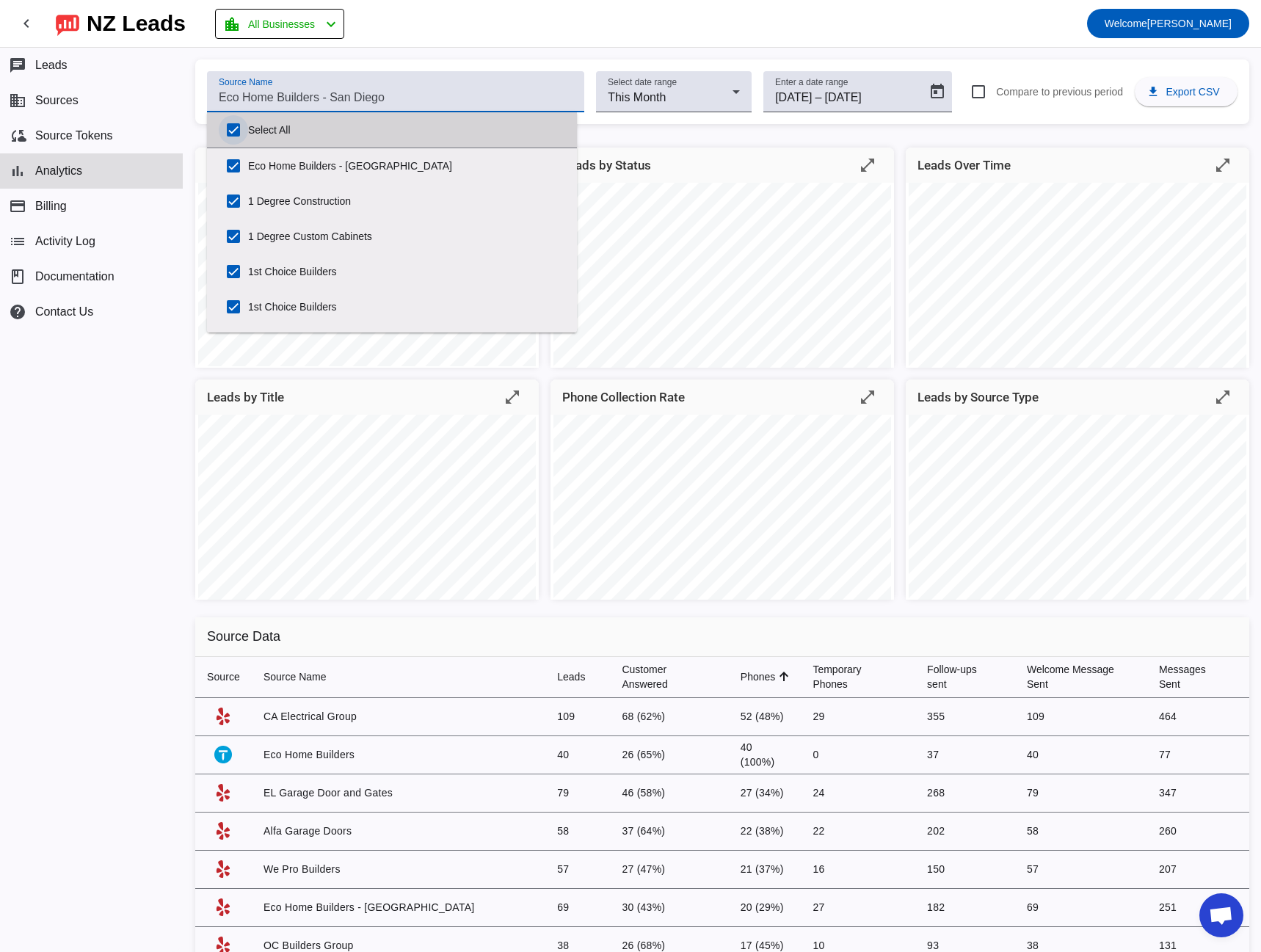
checkbox input "true"
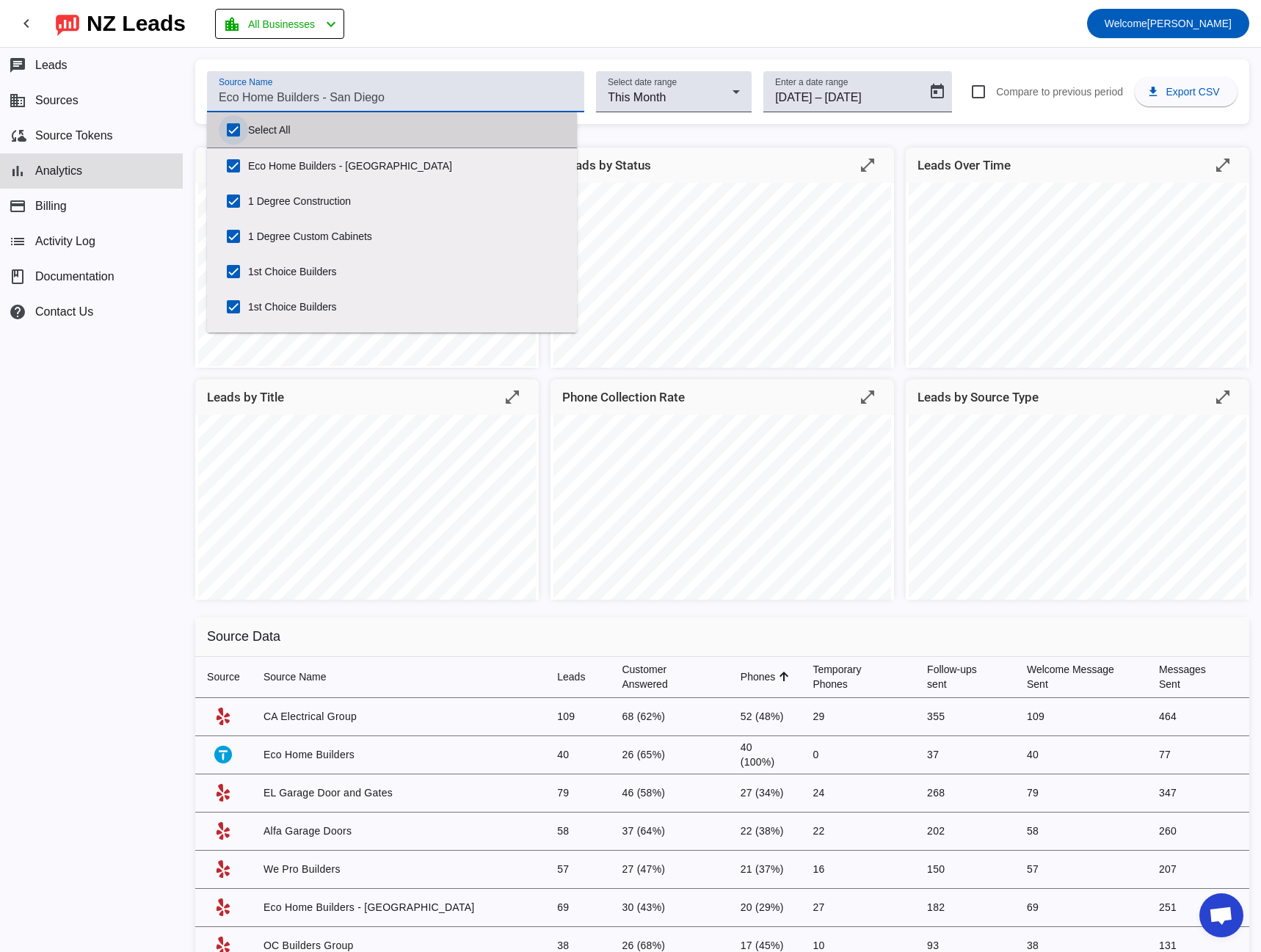
checkbox input "true"
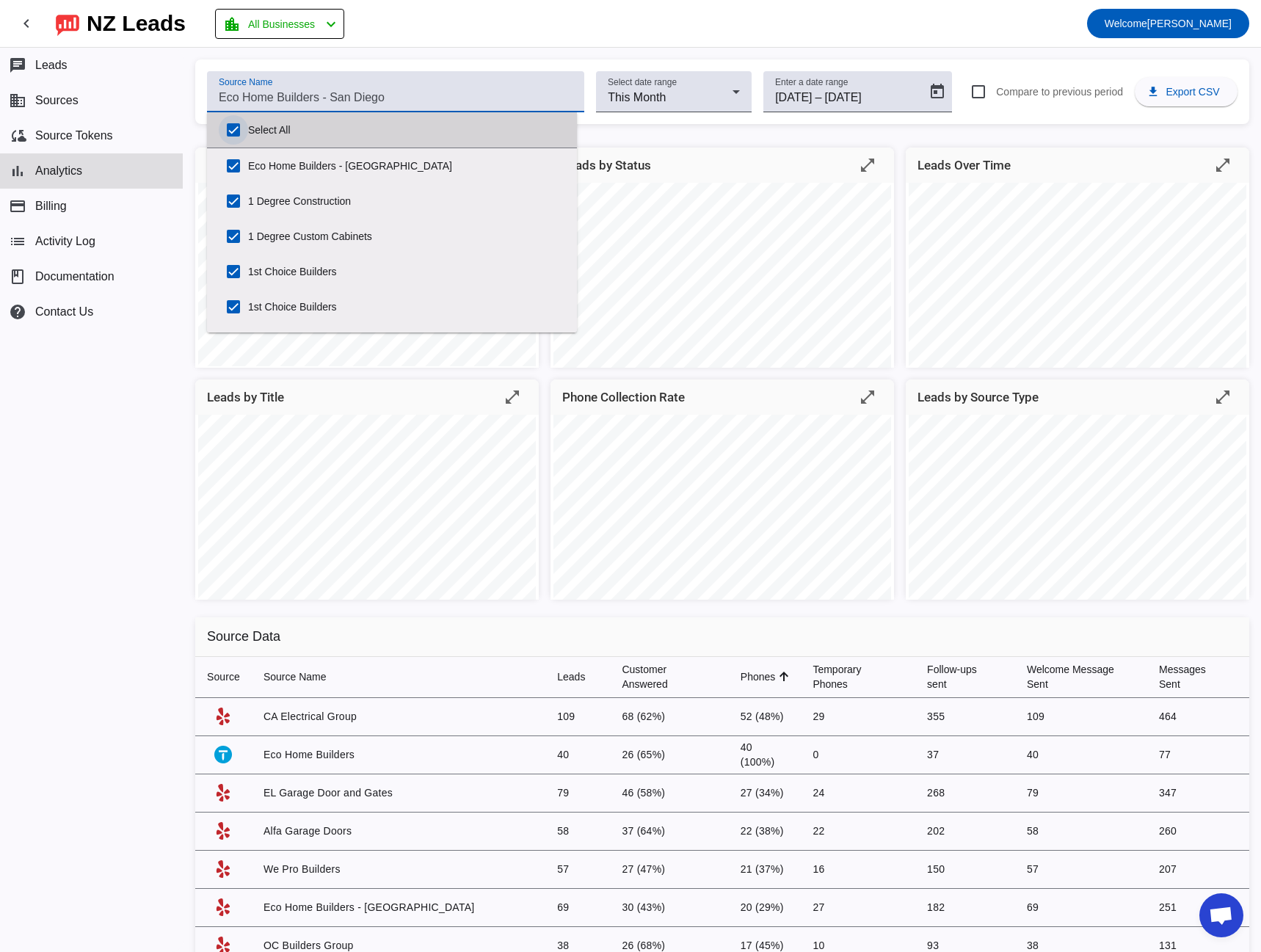
checkbox input "true"
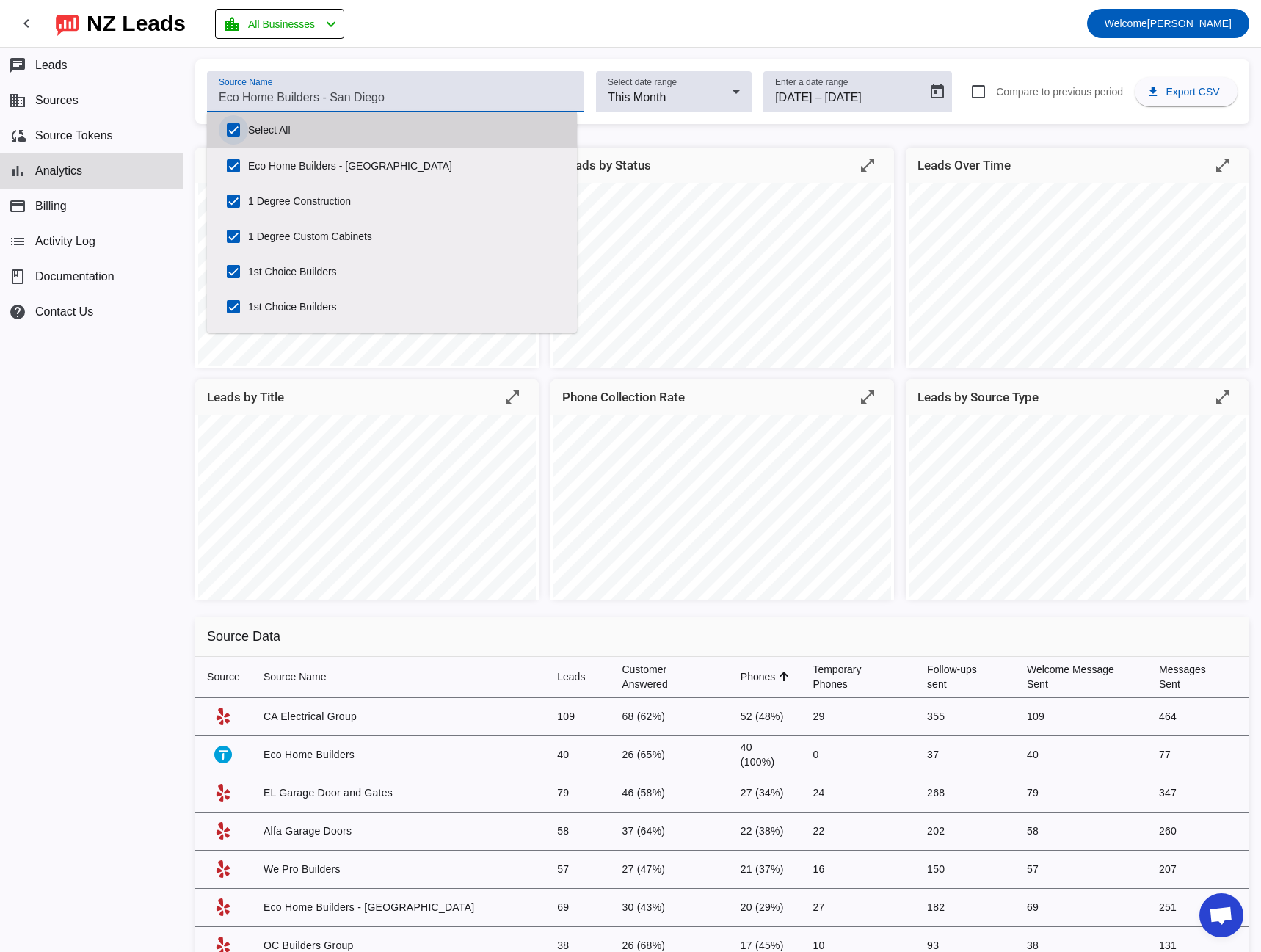
checkbox input "true"
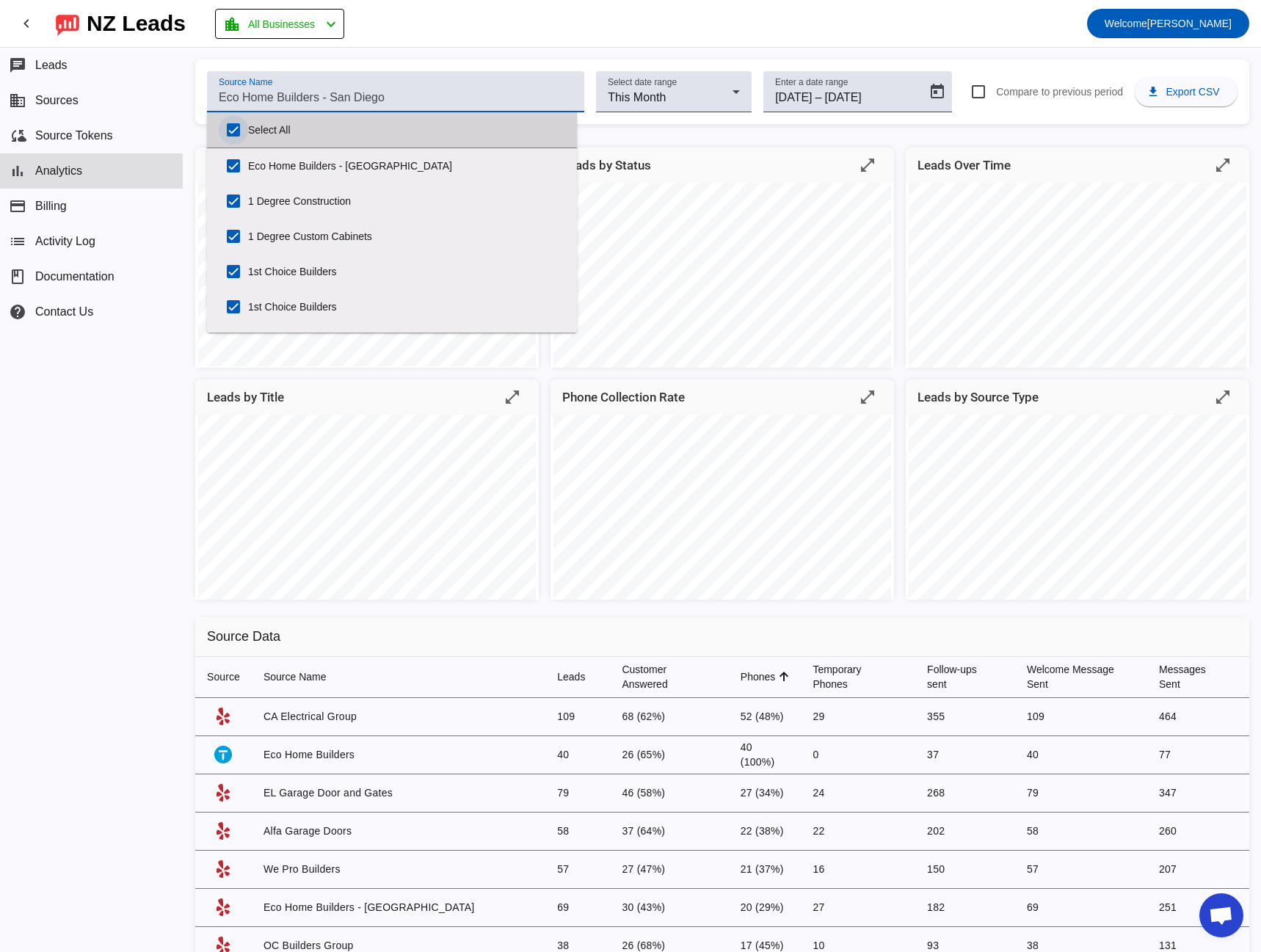
checkbox input "true"
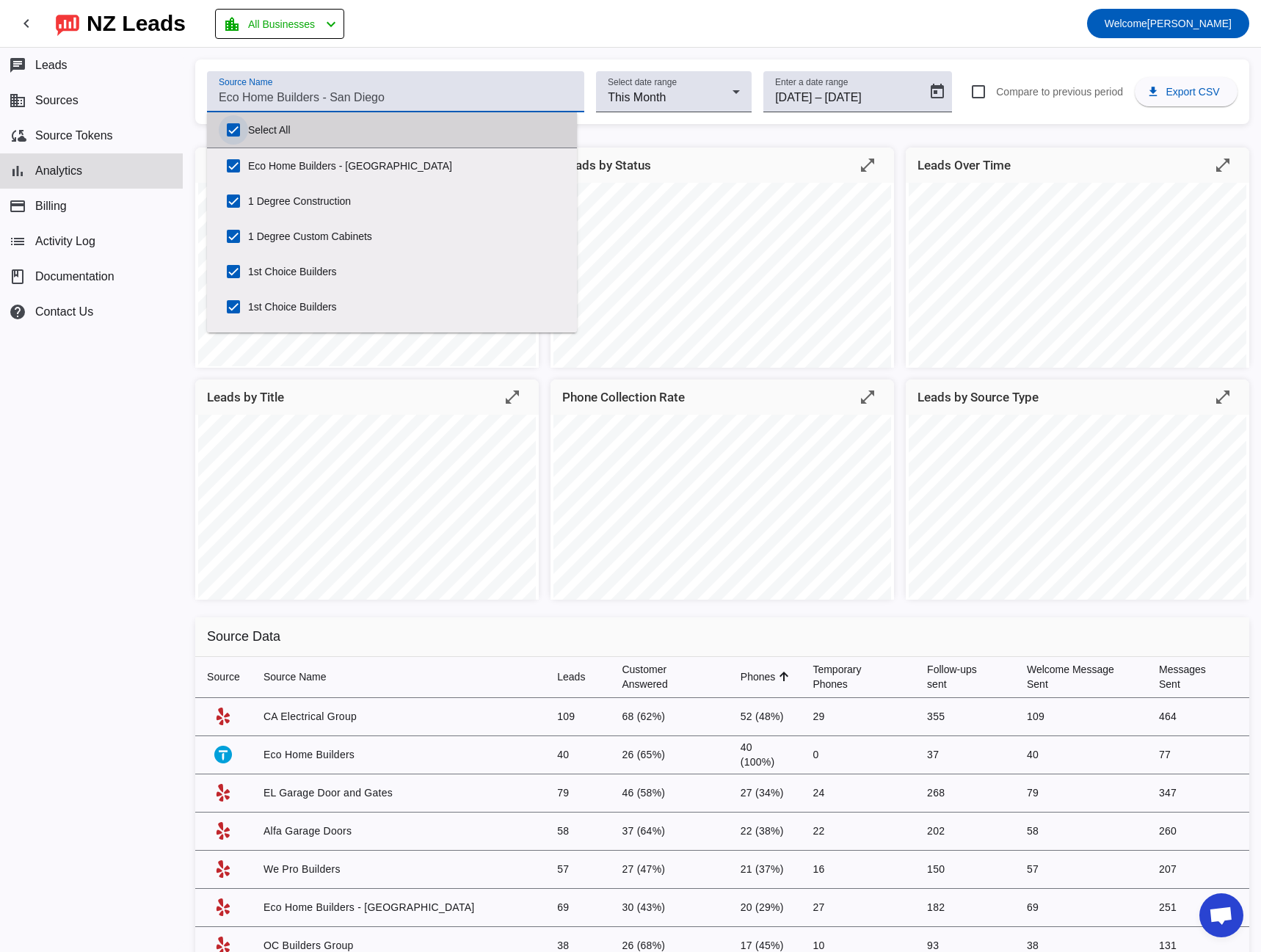
checkbox input "true"
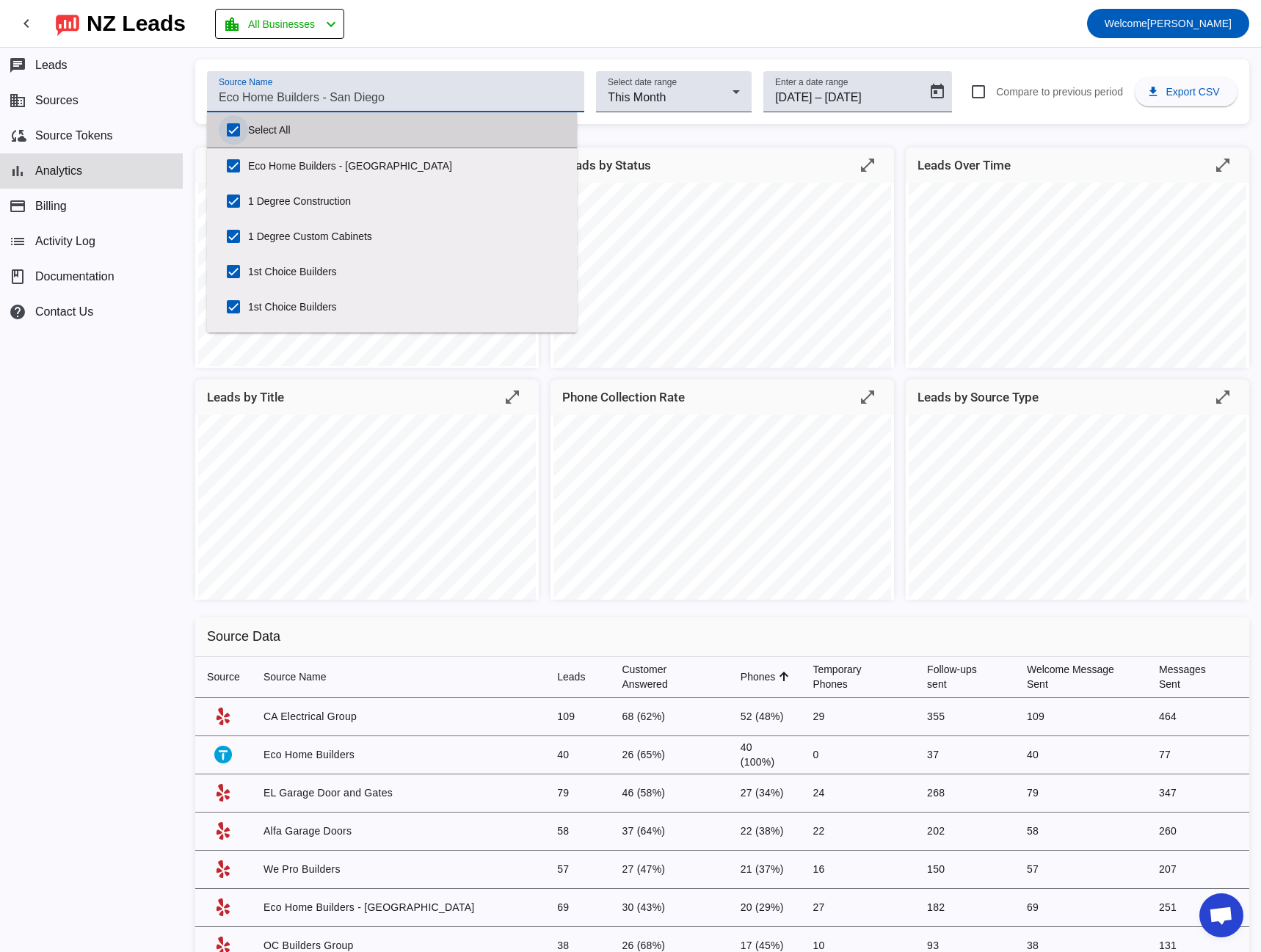
checkbox input "true"
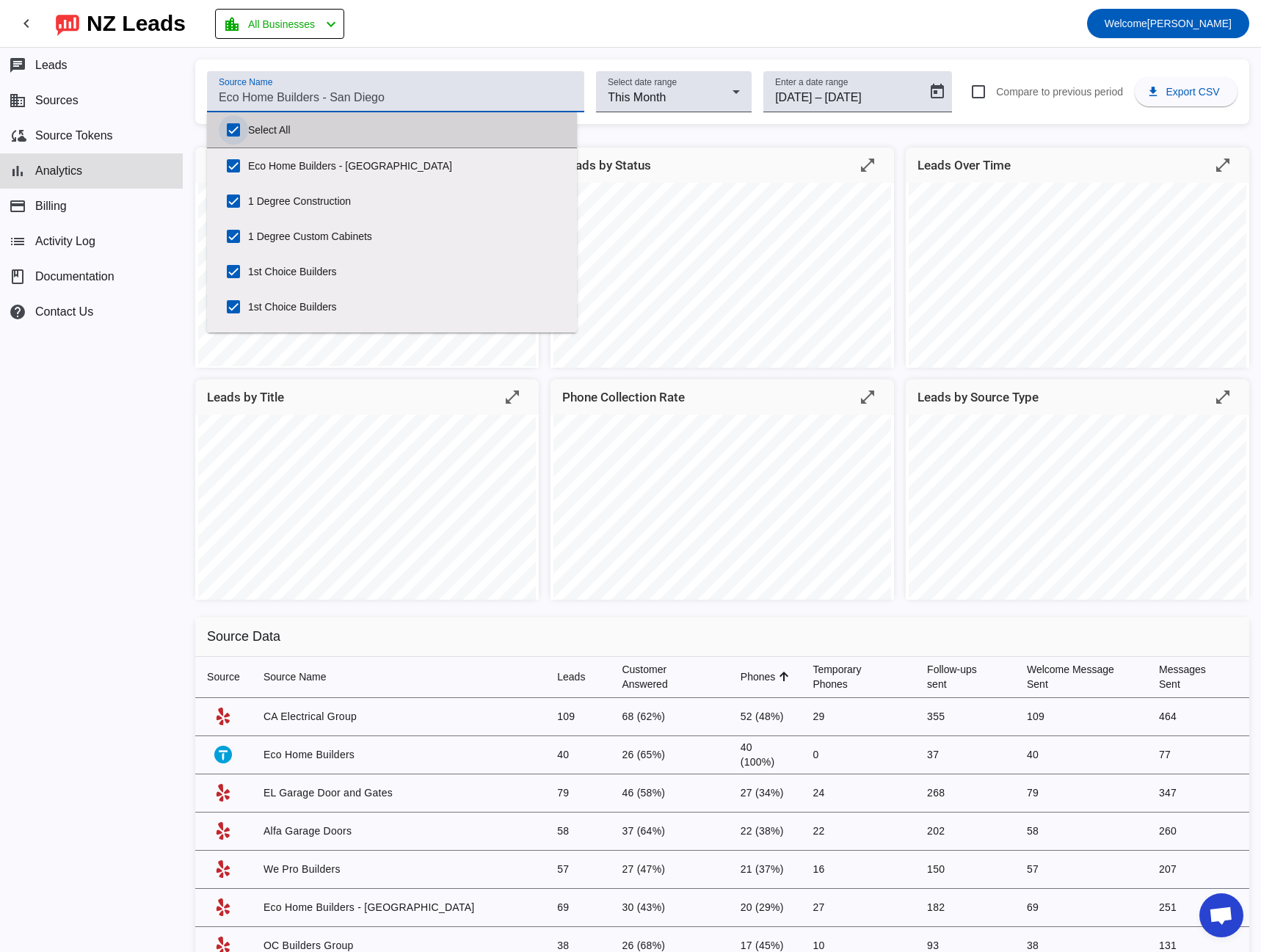
checkbox input "true"
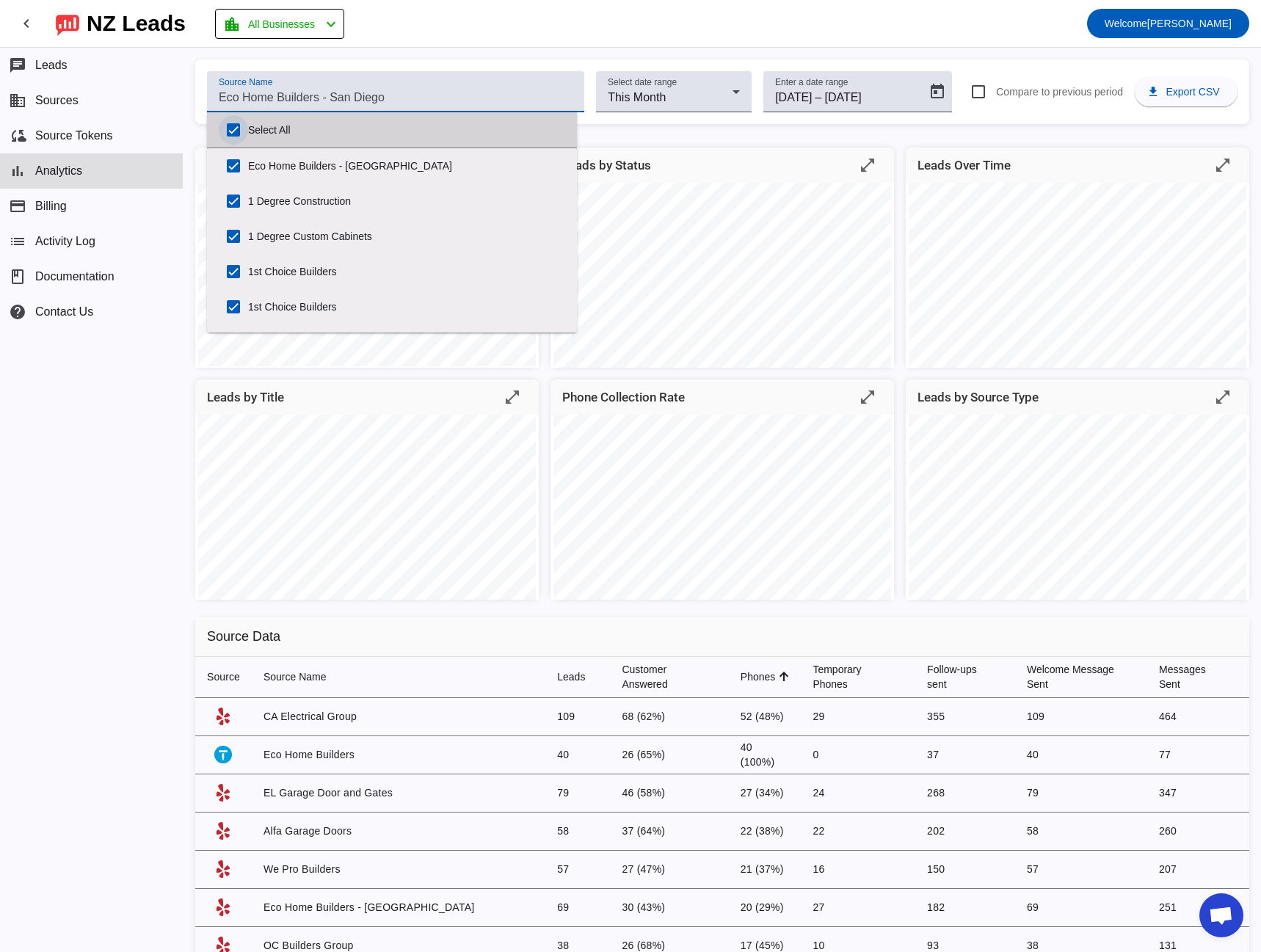
checkbox input "true"
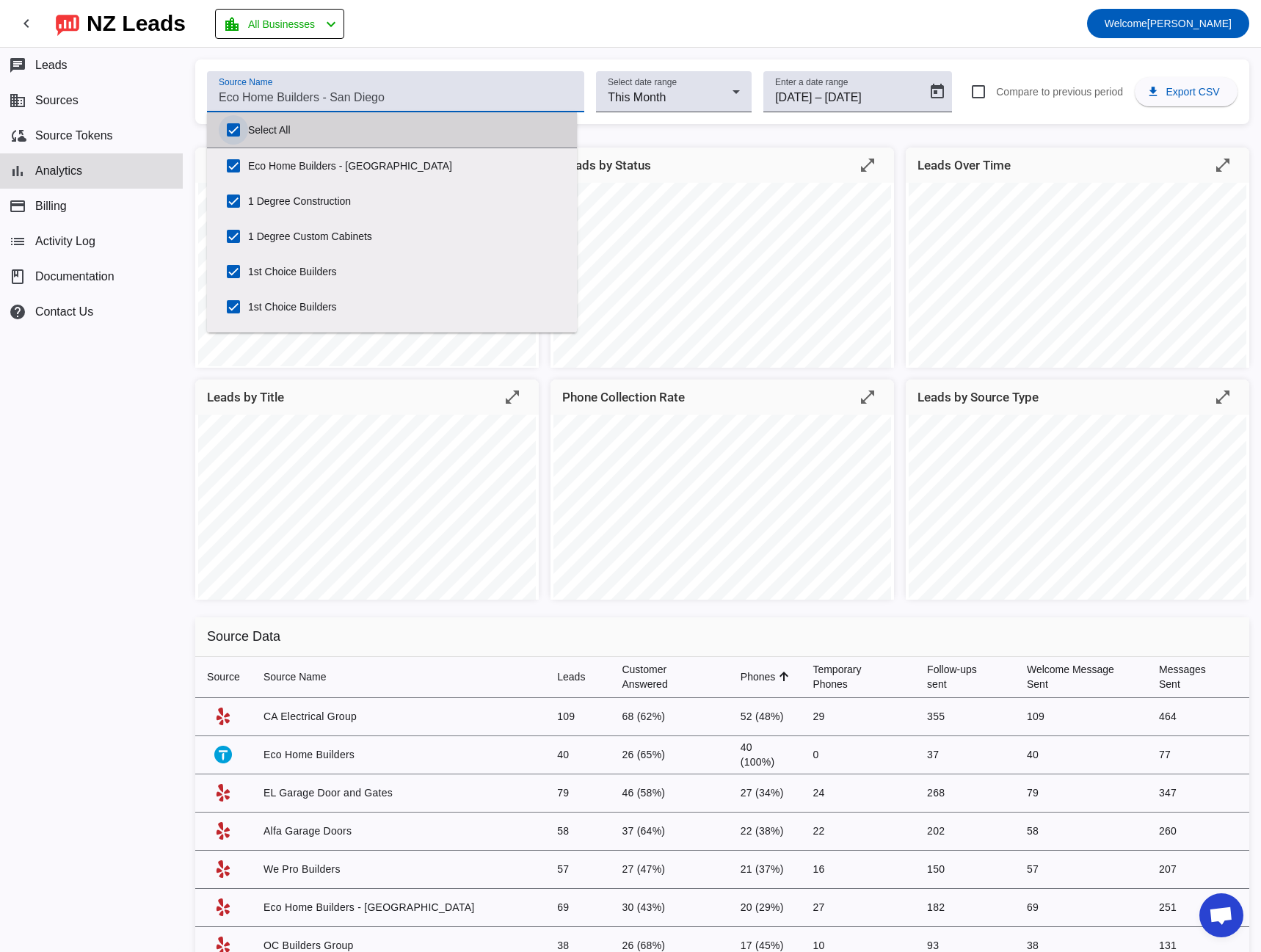
checkbox input "true"
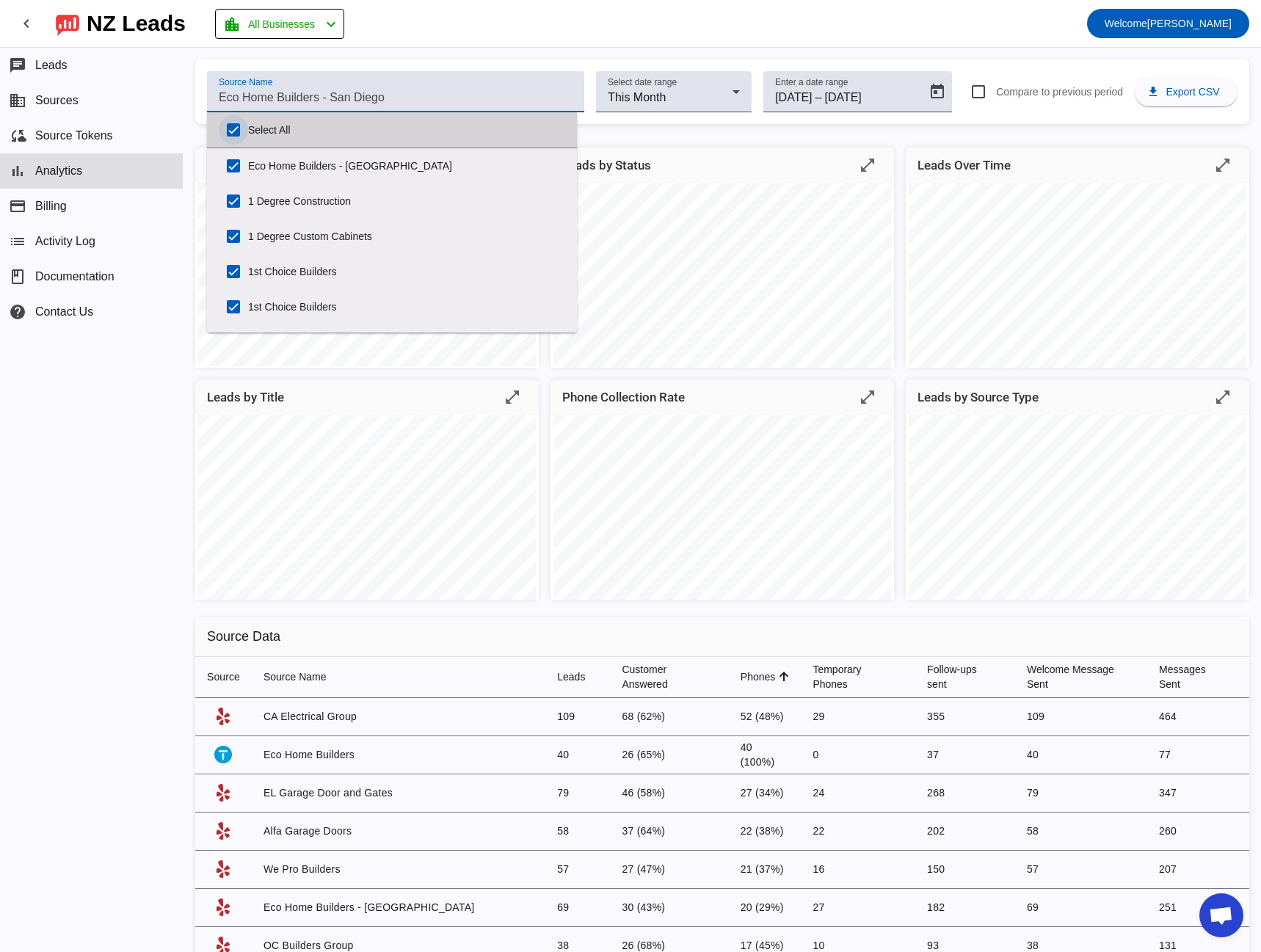
checkbox input "true"
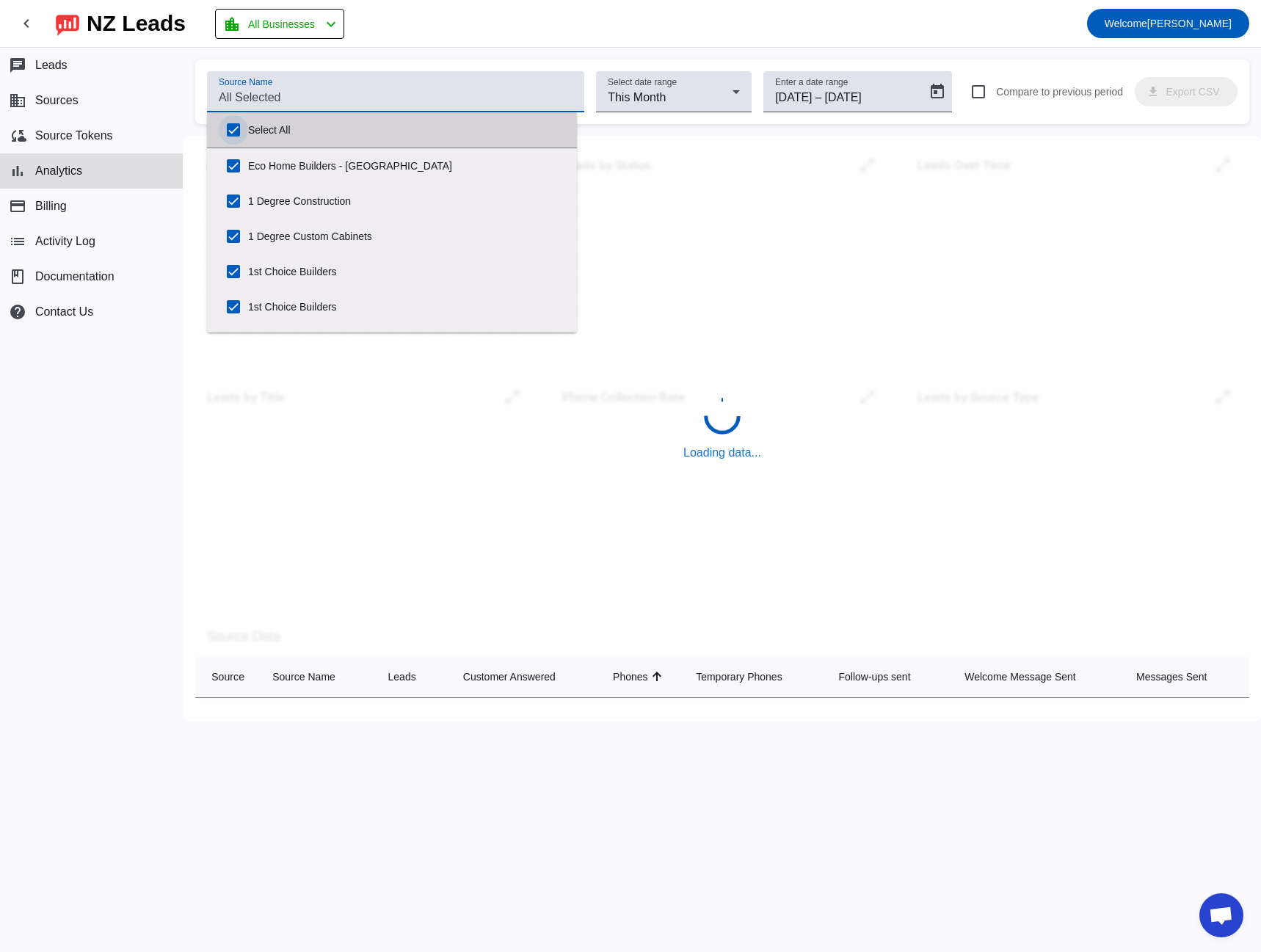
click at [231, 133] on input "Select All" at bounding box center [233, 129] width 30 height 30
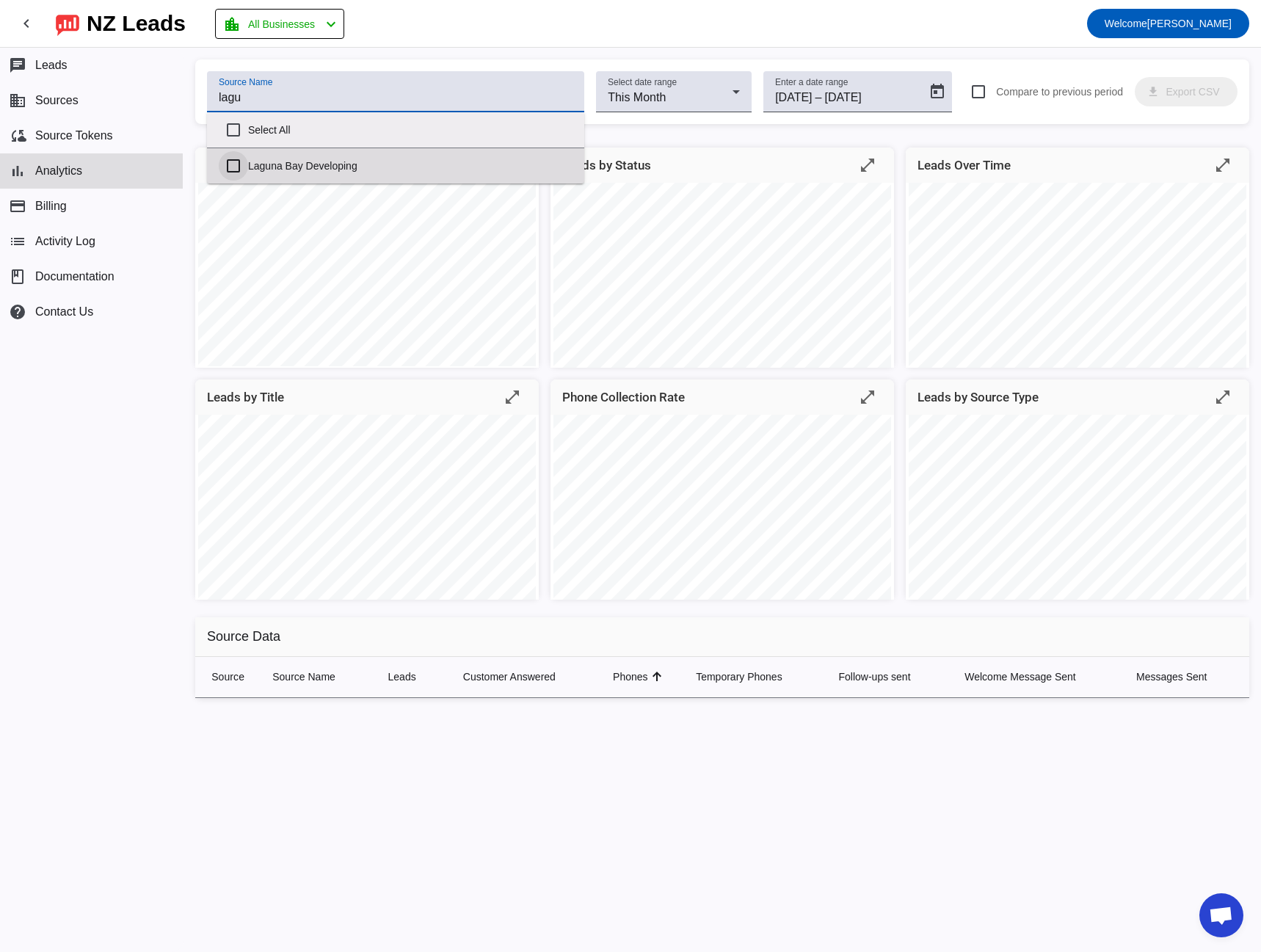
click at [230, 164] on input "Laguna Bay Developing" at bounding box center [233, 166] width 30 height 30
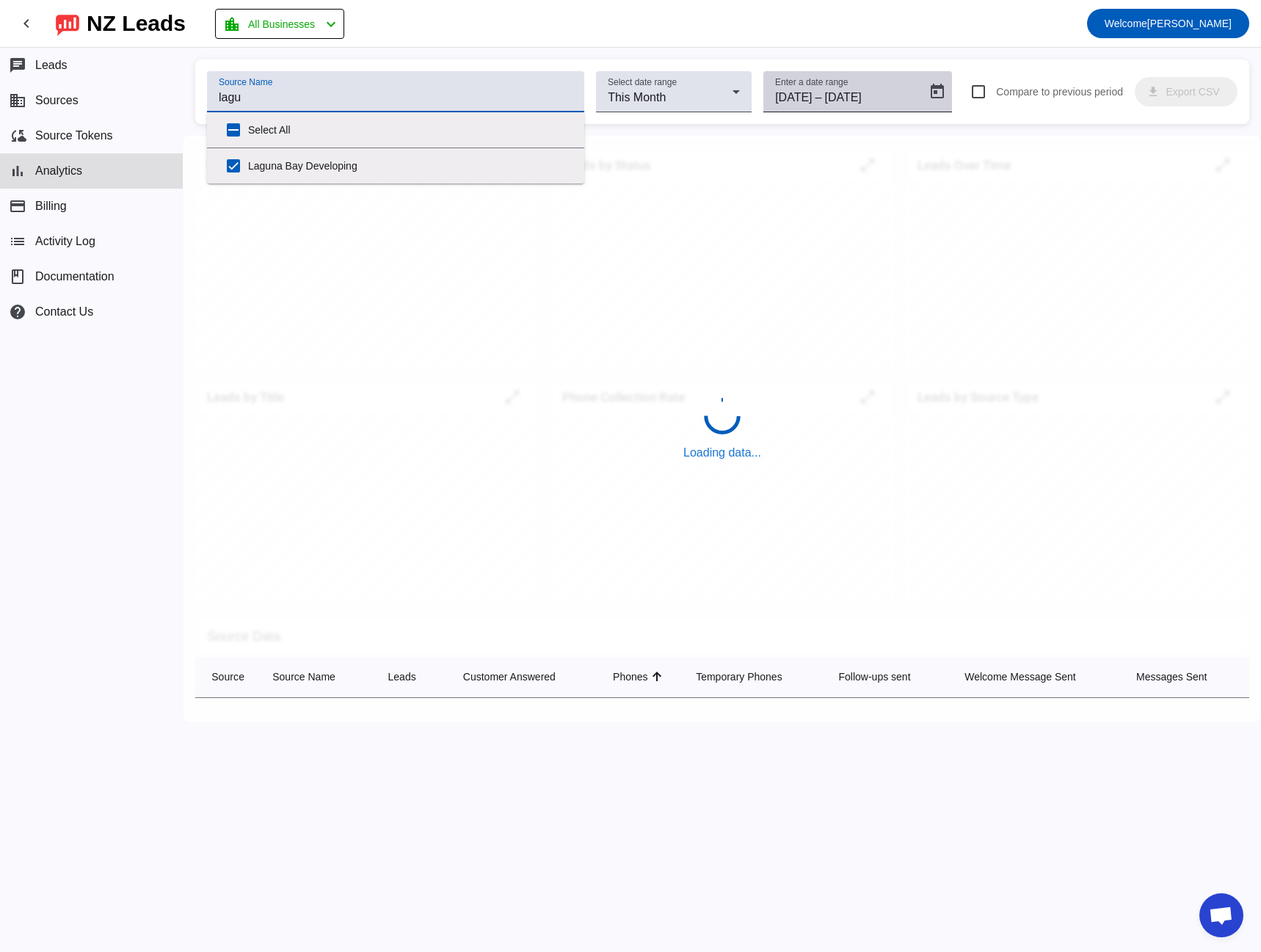
click at [833, 90] on input "[DATE]" at bounding box center [859, 97] width 70 height 18
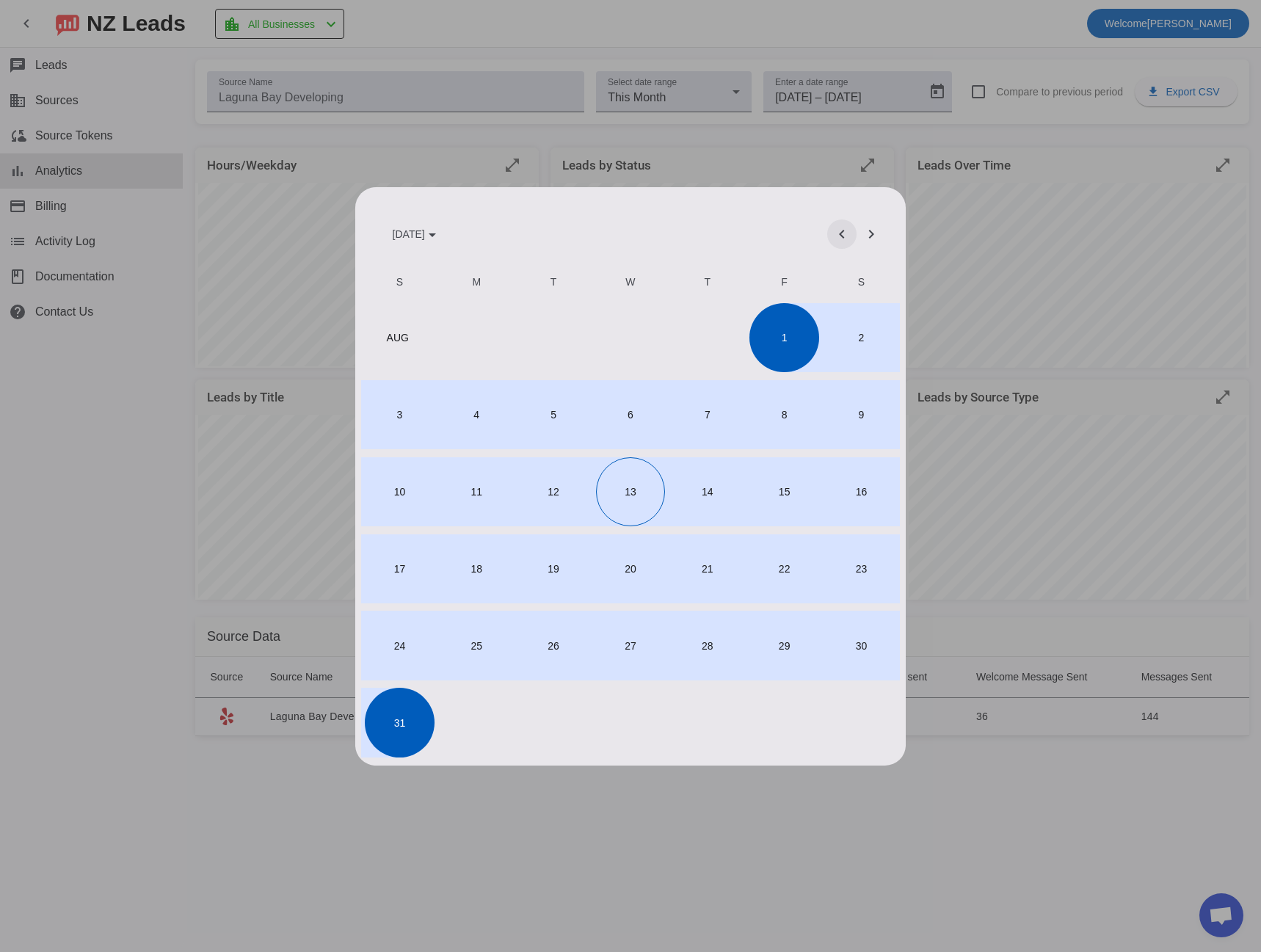
click at [846, 230] on span "Previous month" at bounding box center [842, 234] width 35 height 35
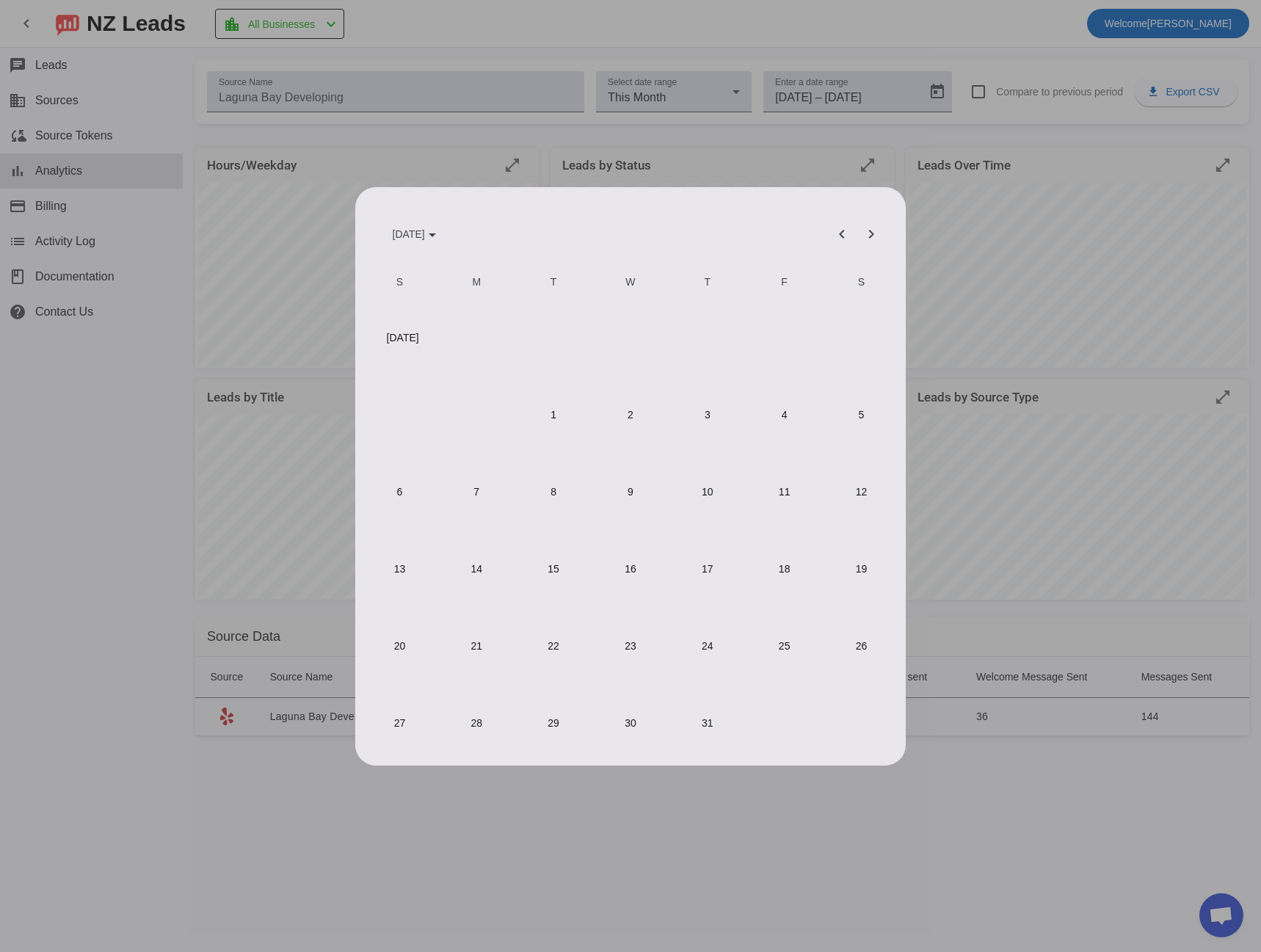
click at [554, 419] on span "1" at bounding box center [553, 415] width 69 height 69
click at [702, 740] on span "31" at bounding box center [707, 722] width 69 height 69
